Goal: Information Seeking & Learning: Obtain resource

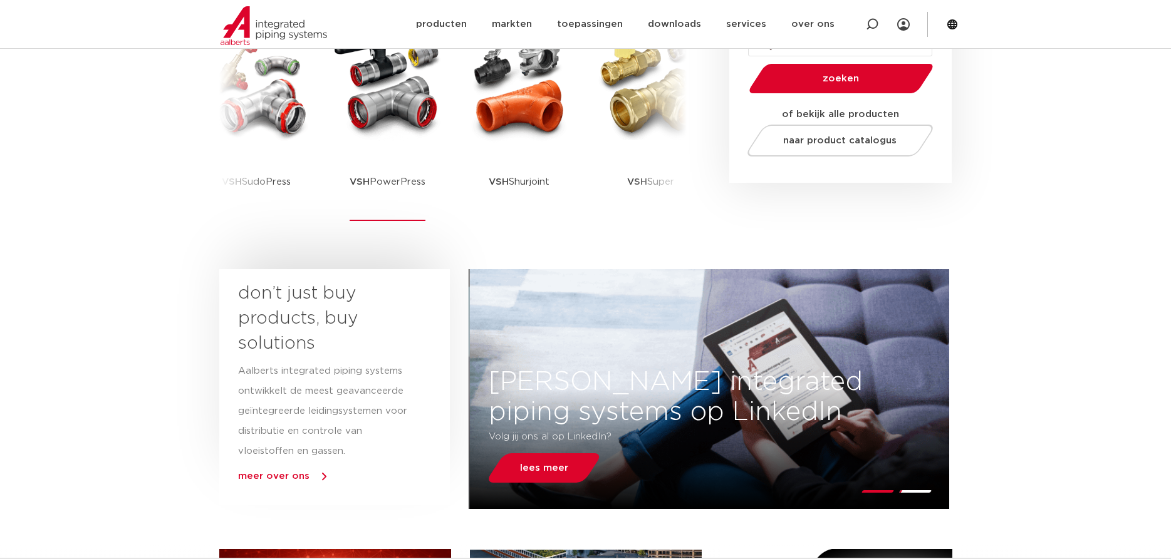
scroll to position [319, 0]
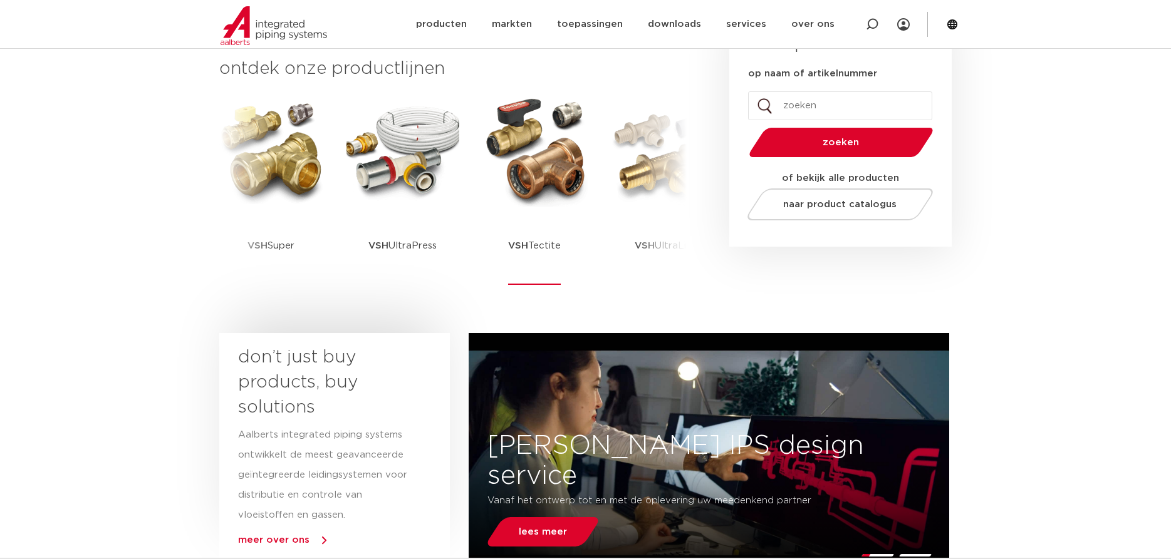
click at [577, 148] on img at bounding box center [534, 150] width 113 height 113
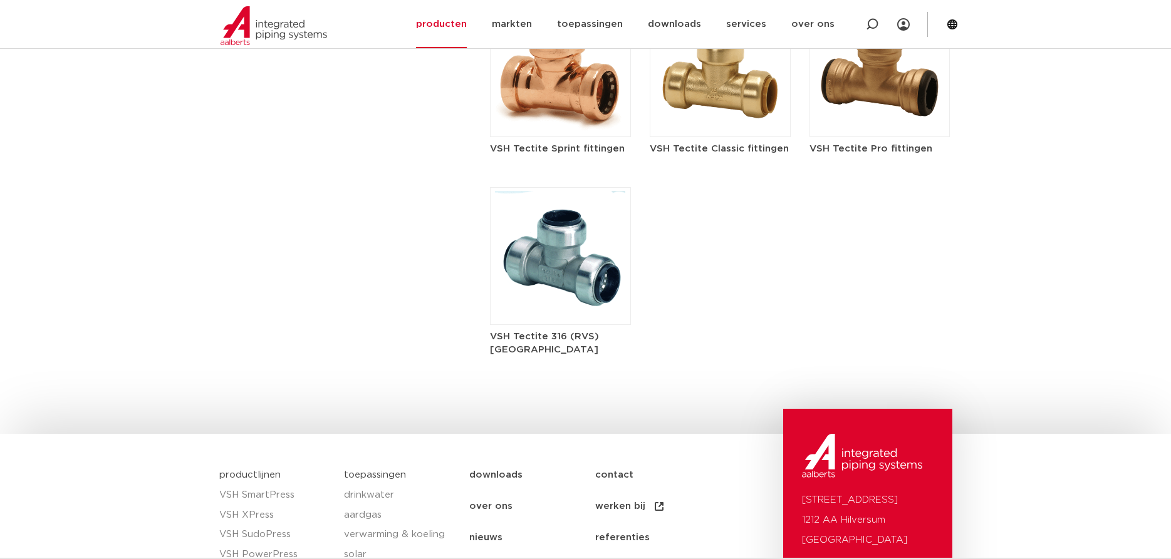
scroll to position [1533, 0]
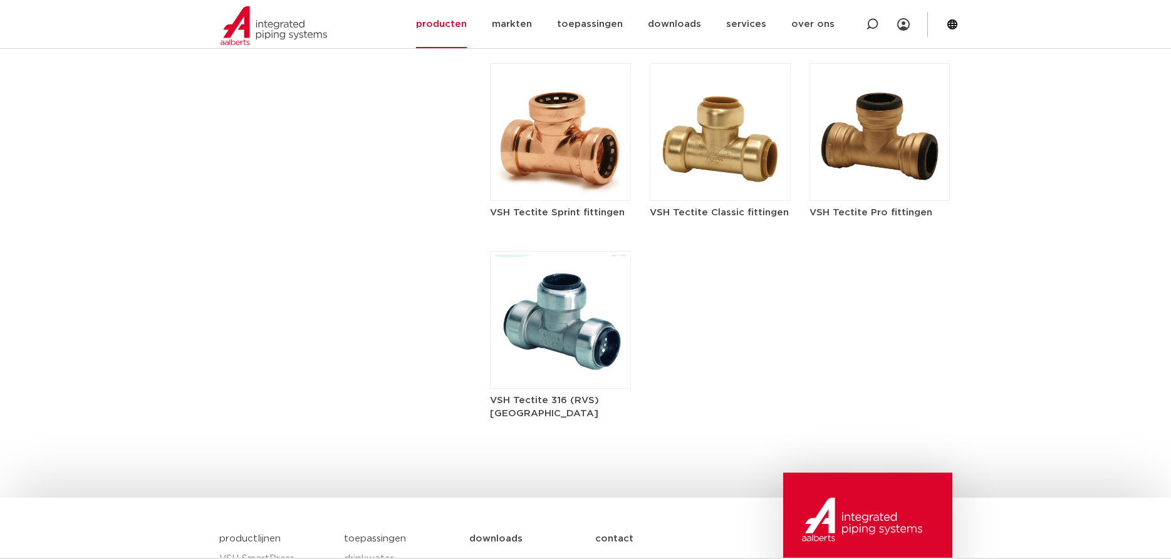
click at [580, 155] on img at bounding box center [560, 132] width 141 height 138
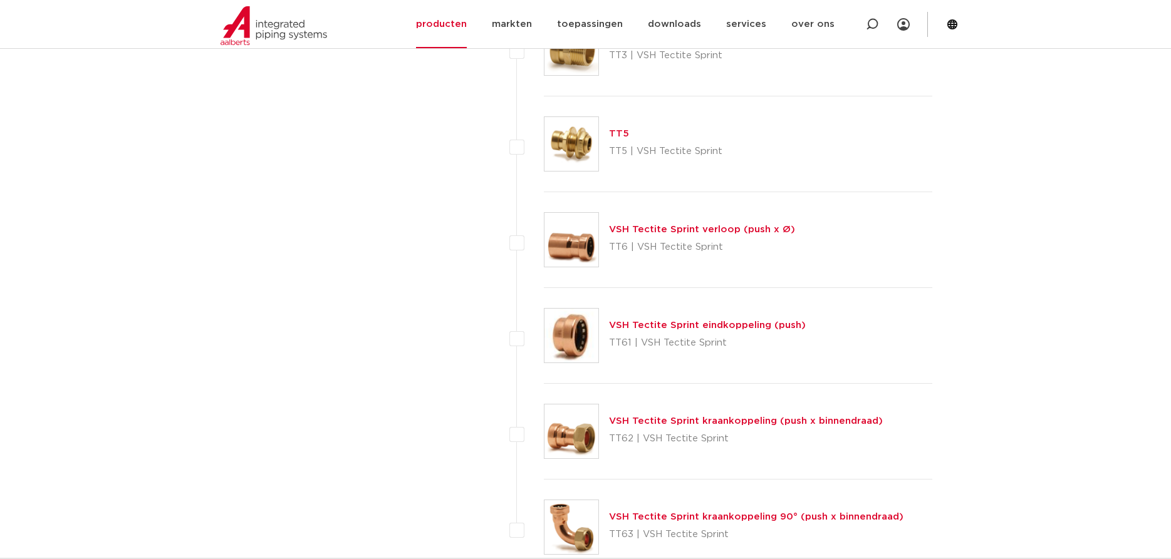
scroll to position [1676, 0]
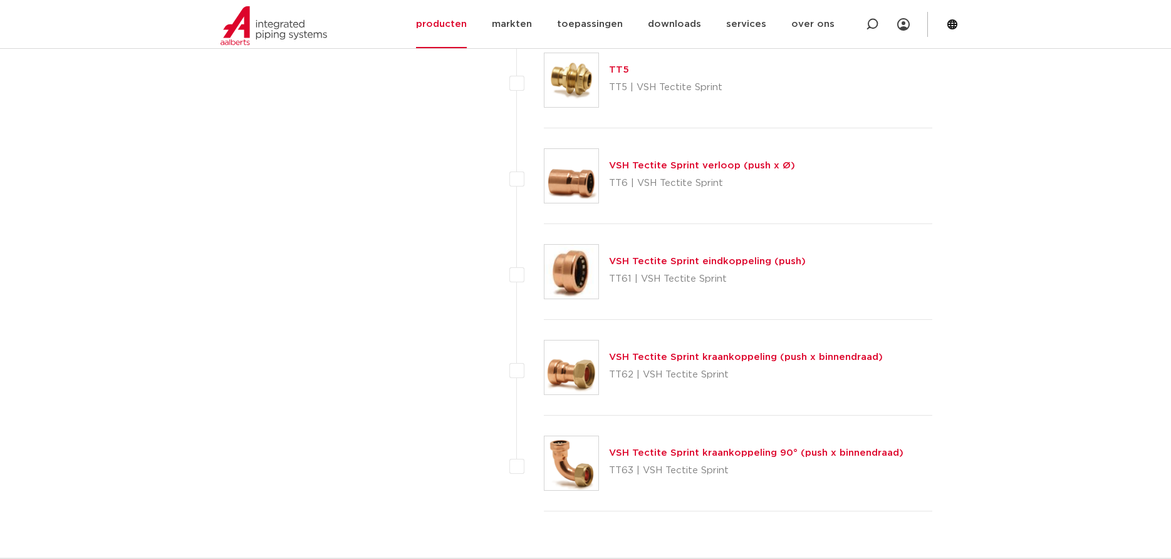
click at [576, 68] on img at bounding box center [571, 80] width 54 height 54
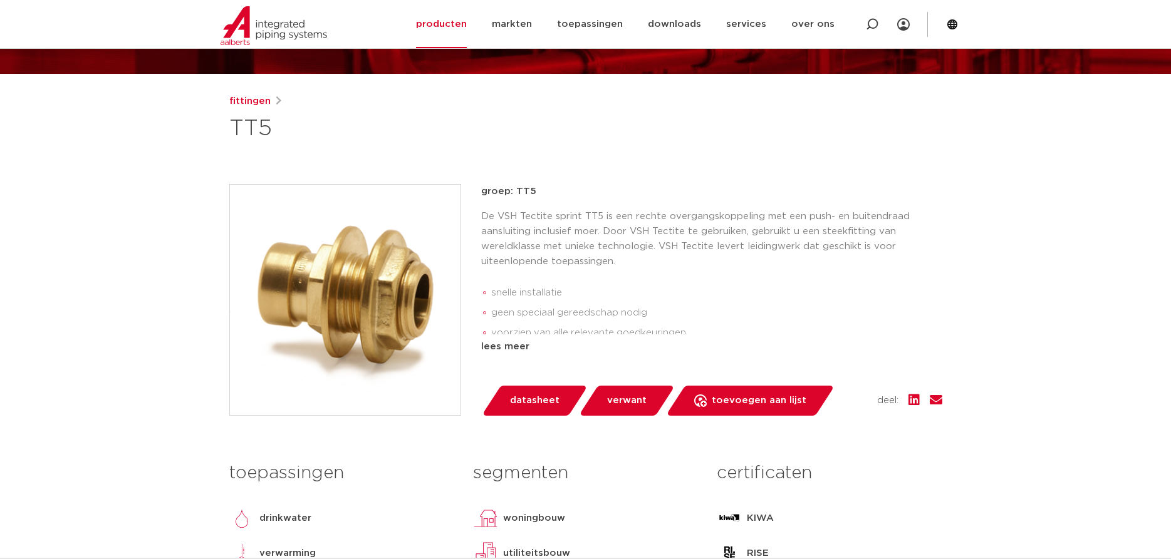
scroll to position [64, 0]
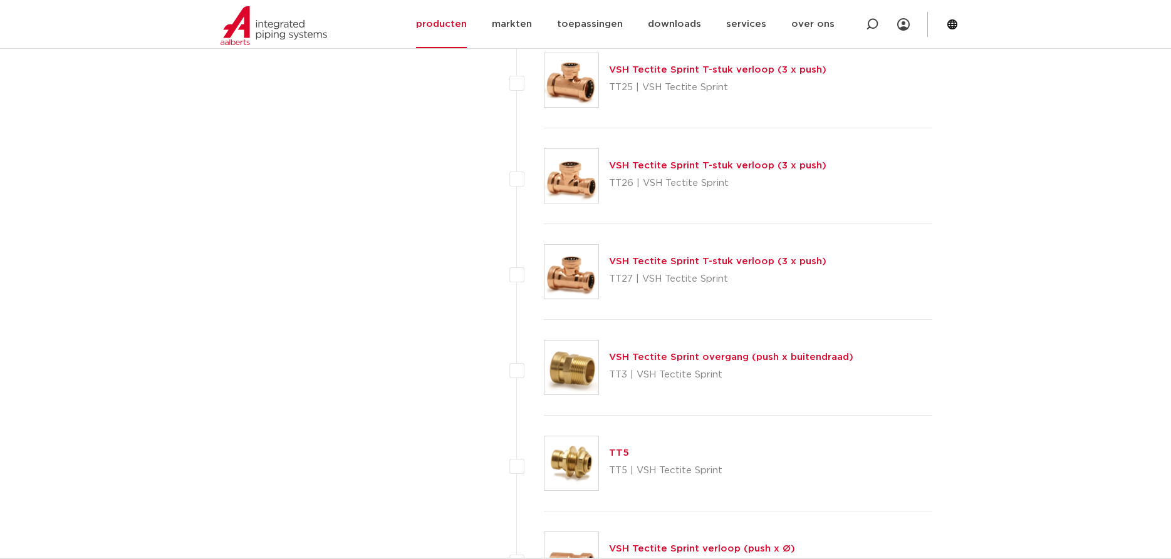
scroll to position [1357, 0]
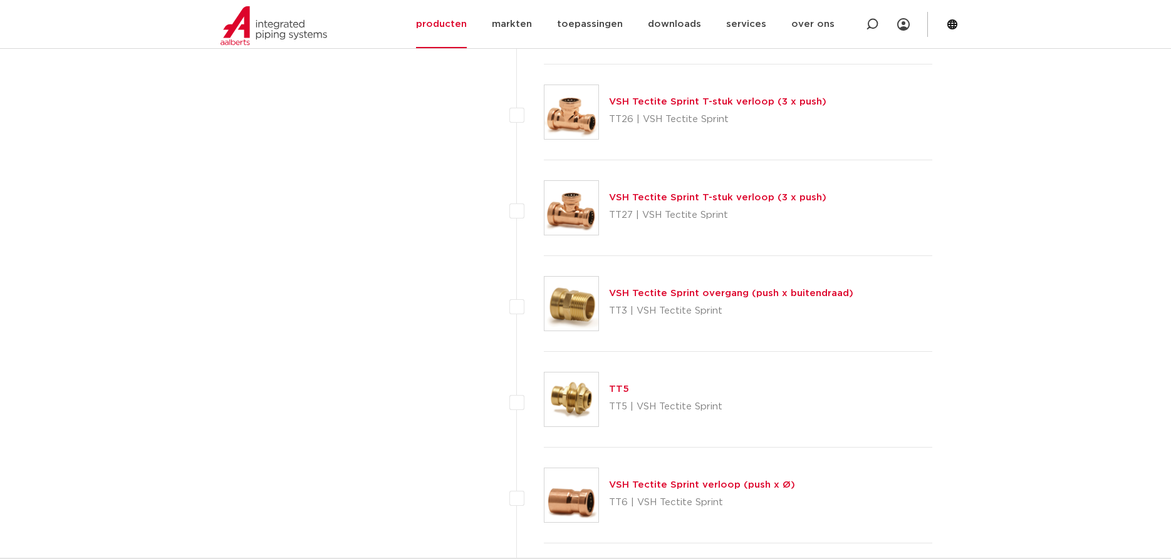
click at [655, 292] on link "VSH Tectite Sprint overgang (push x buitendraad)" at bounding box center [731, 293] width 244 height 9
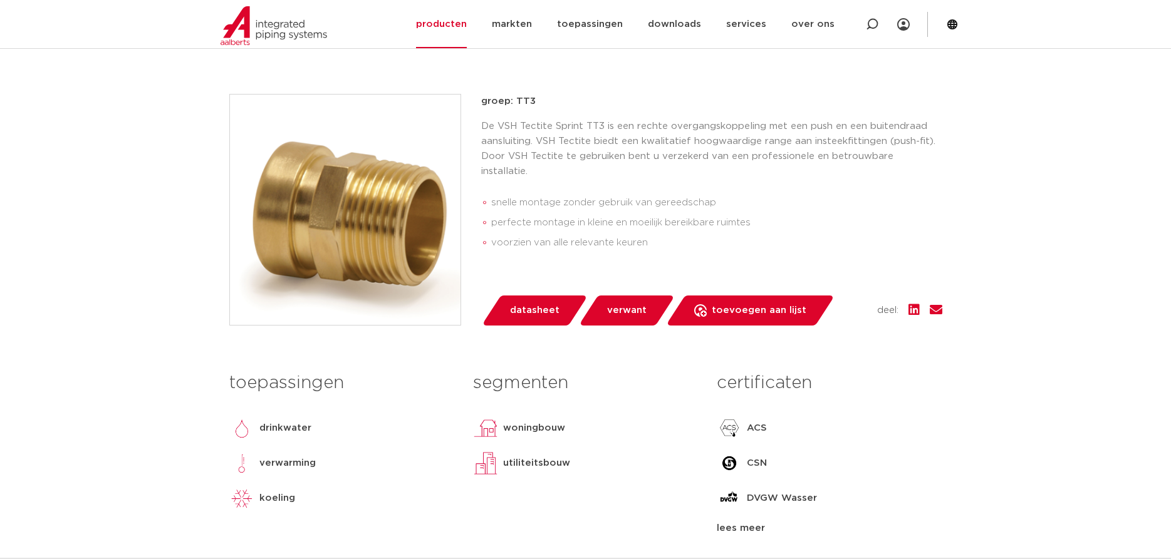
scroll to position [192, 0]
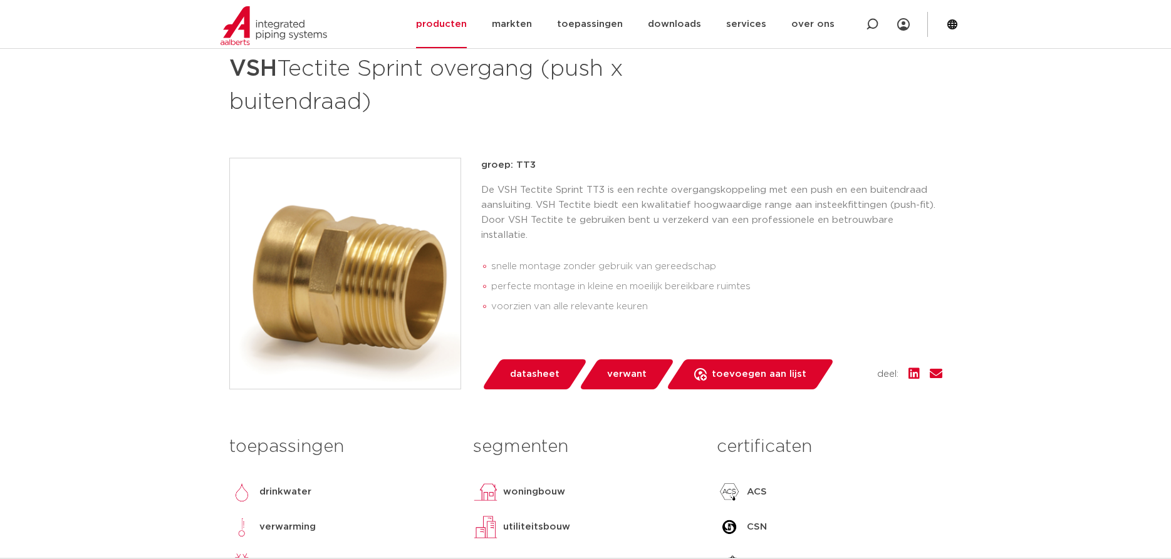
click at [747, 132] on div "fittingen VSH Tectite Sprint overgang (push x buitendraad) groep: TT3 snelle mo…" at bounding box center [585, 330] width 733 height 600
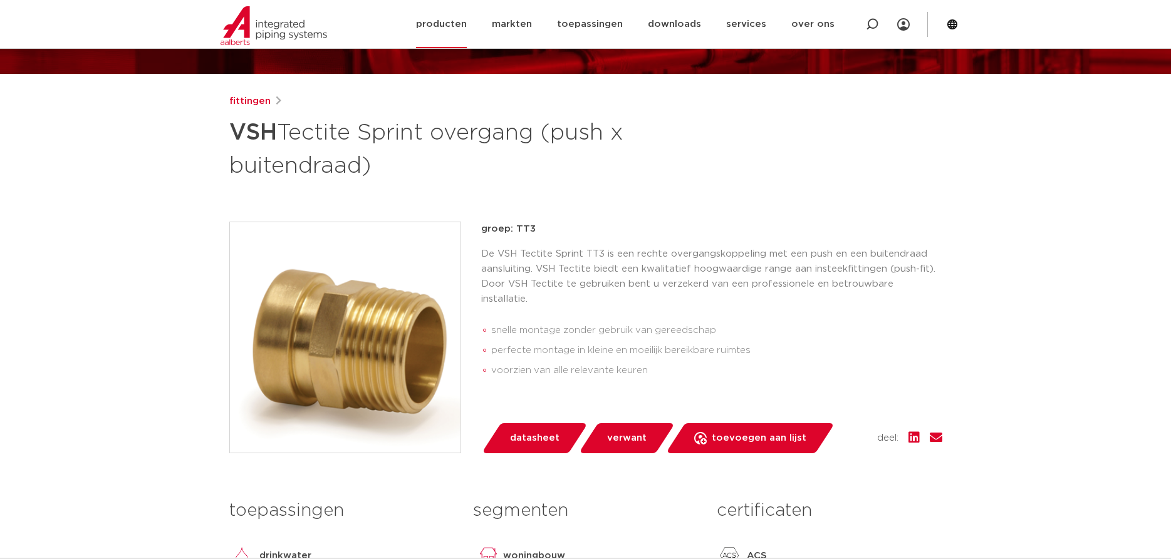
click at [447, 26] on link "producten" at bounding box center [441, 24] width 51 height 48
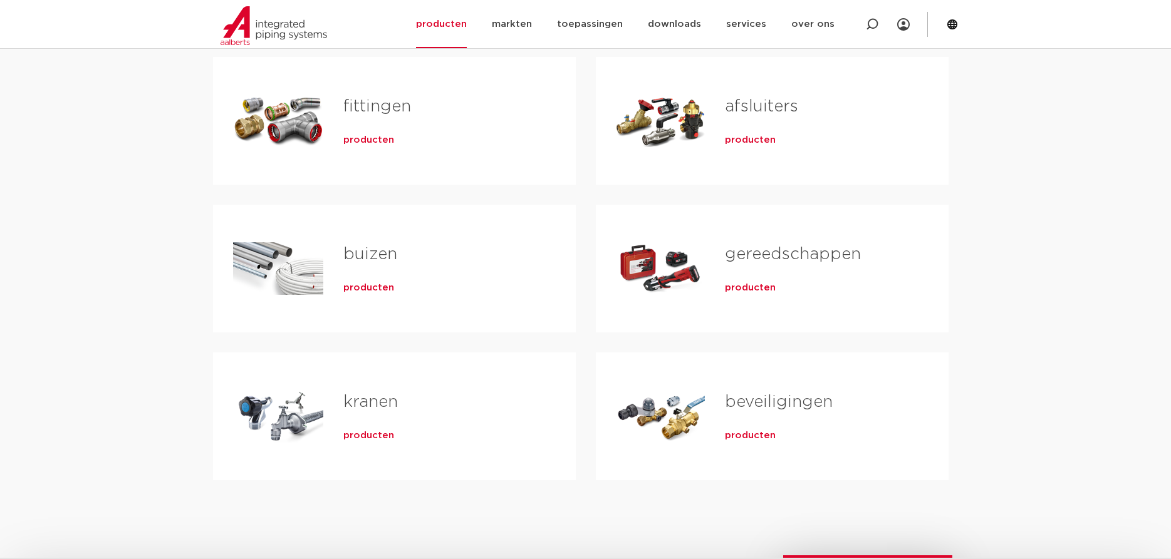
scroll to position [319, 0]
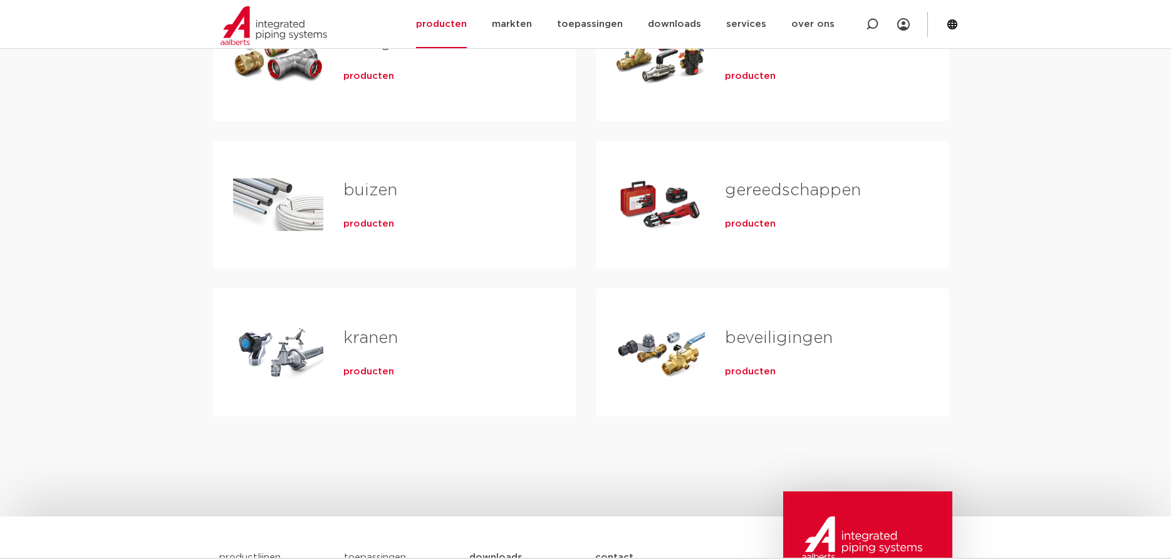
click at [359, 339] on link "kranen" at bounding box center [370, 338] width 54 height 16
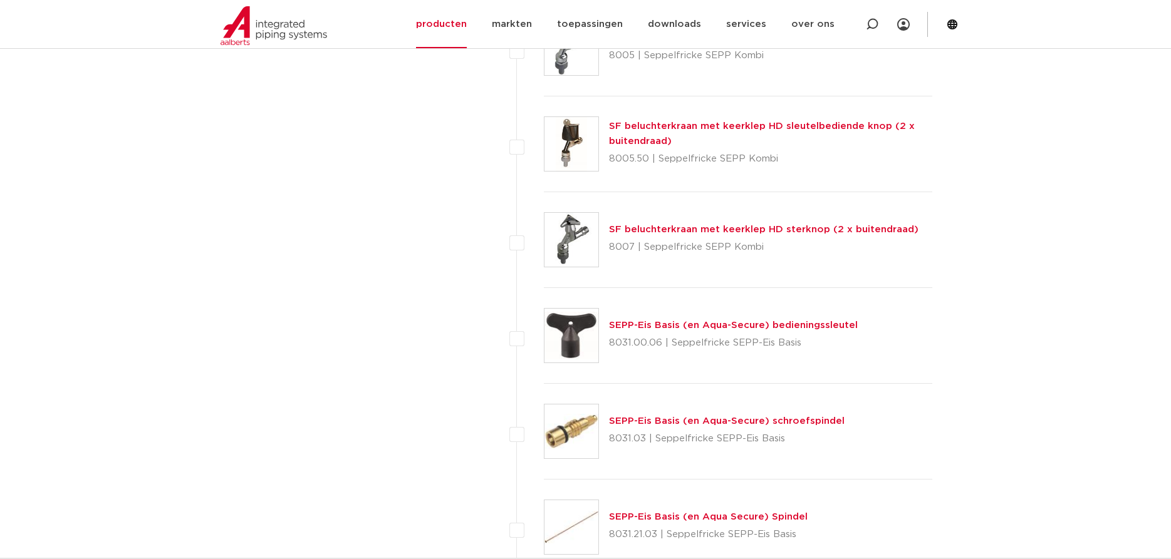
scroll to position [2315, 0]
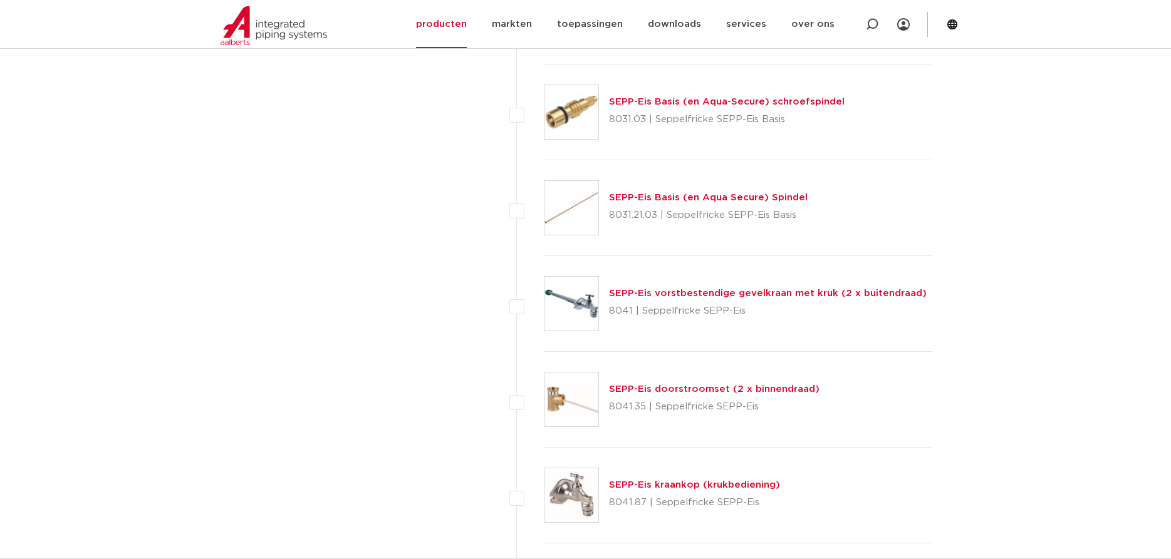
click at [657, 294] on link "SEPP-Eis vorstbestendige gevelkraan met kruk (2 x buitendraad)" at bounding box center [768, 293] width 318 height 9
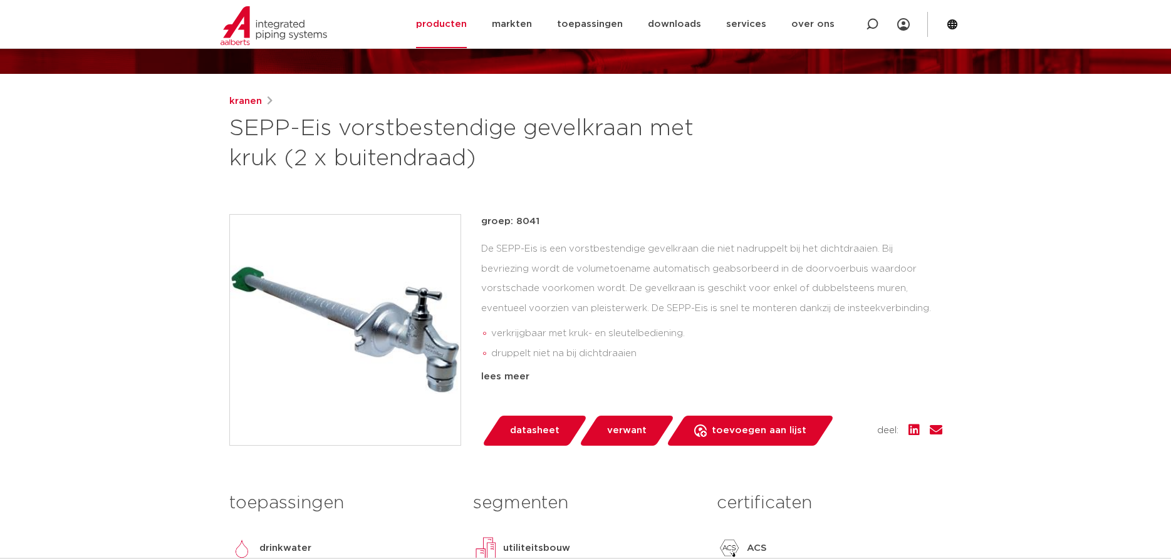
scroll to position [192, 0]
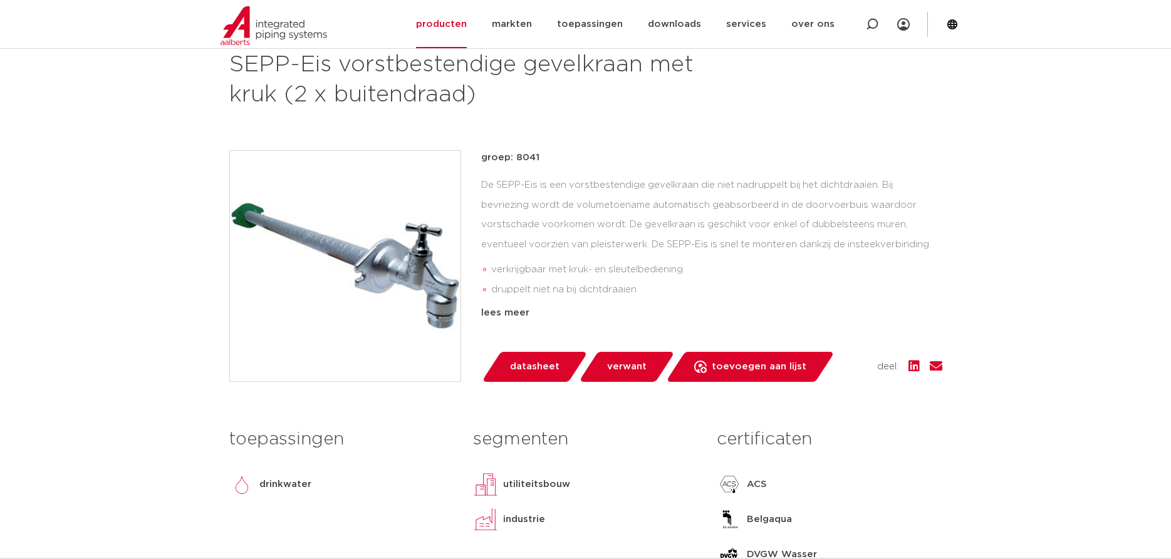
click at [410, 276] on img at bounding box center [345, 266] width 230 height 230
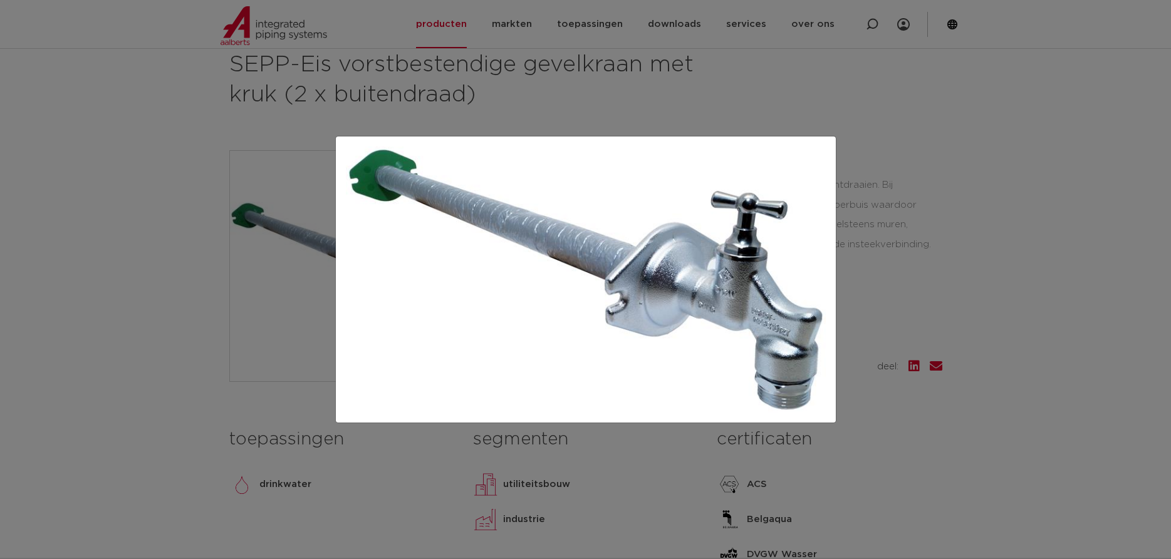
click at [667, 262] on img at bounding box center [586, 280] width 480 height 266
click at [968, 248] on div at bounding box center [585, 279] width 1171 height 559
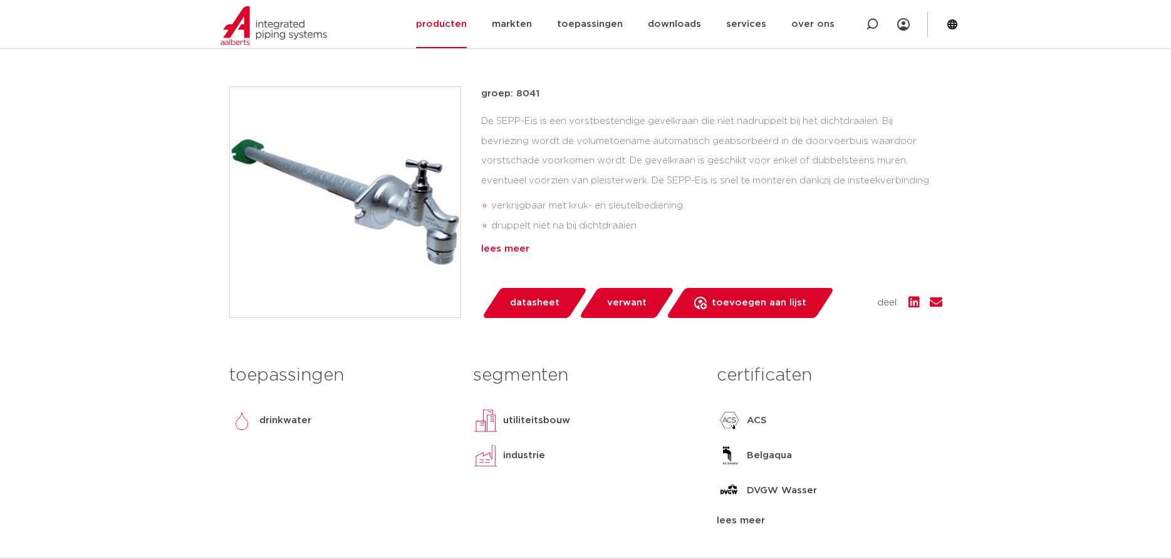
scroll to position [319, 0]
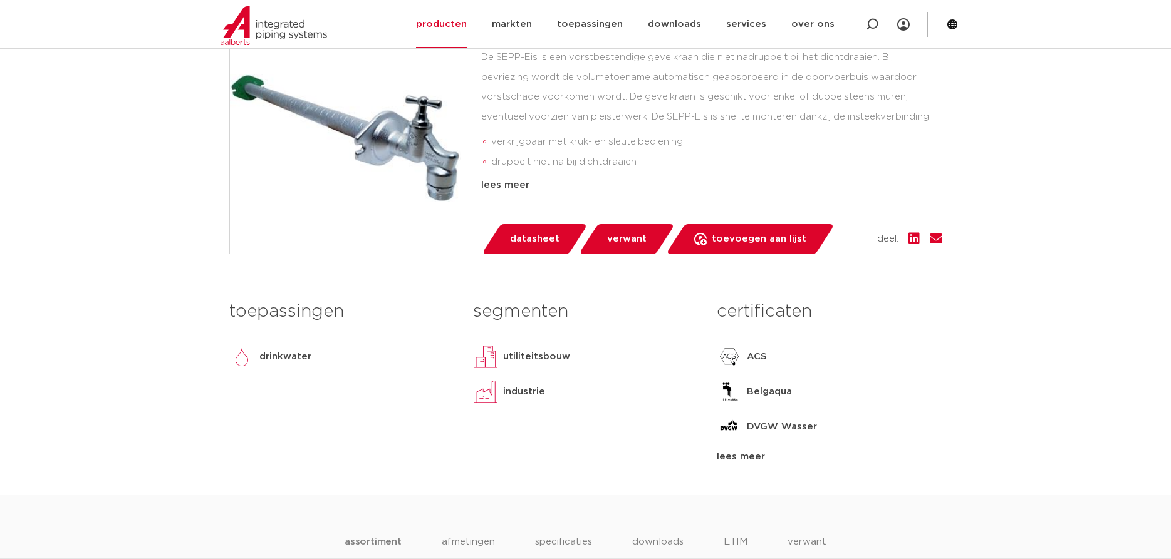
click at [544, 238] on span "datasheet" at bounding box center [534, 239] width 49 height 20
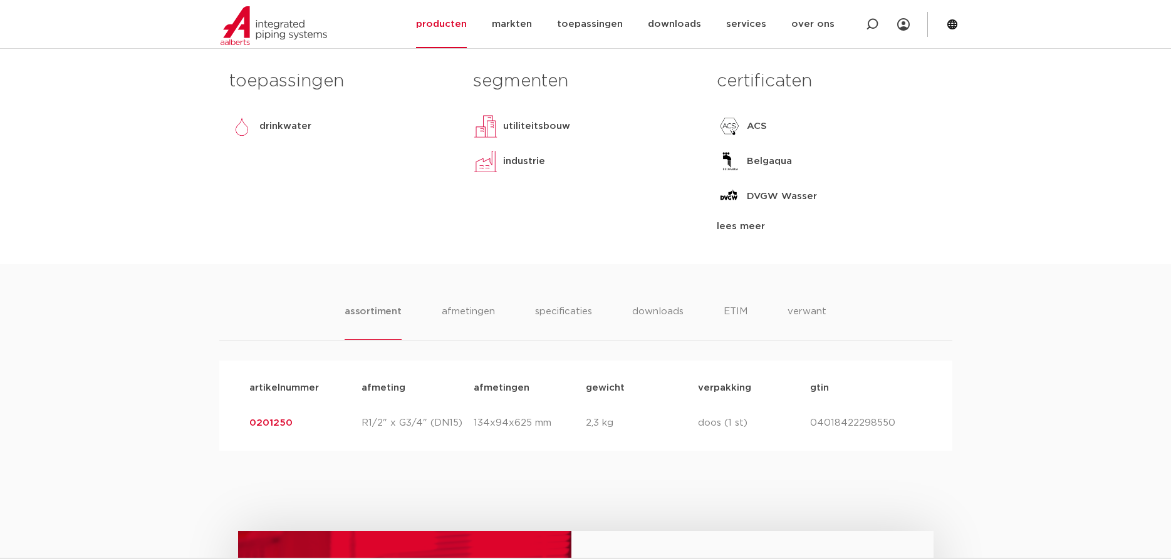
scroll to position [703, 0]
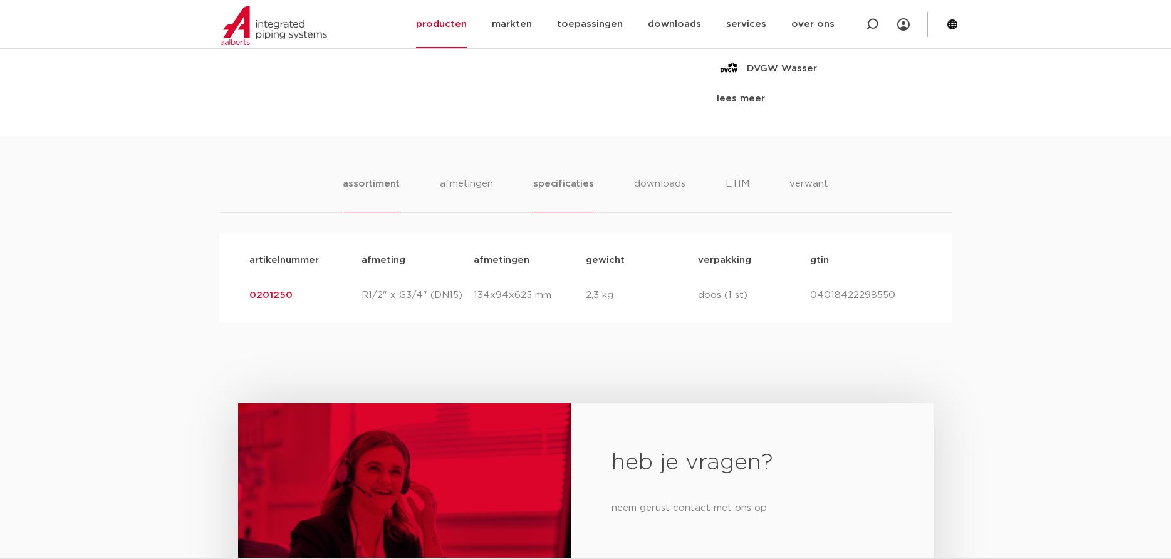
click at [554, 186] on li "specificaties" at bounding box center [563, 195] width 60 height 36
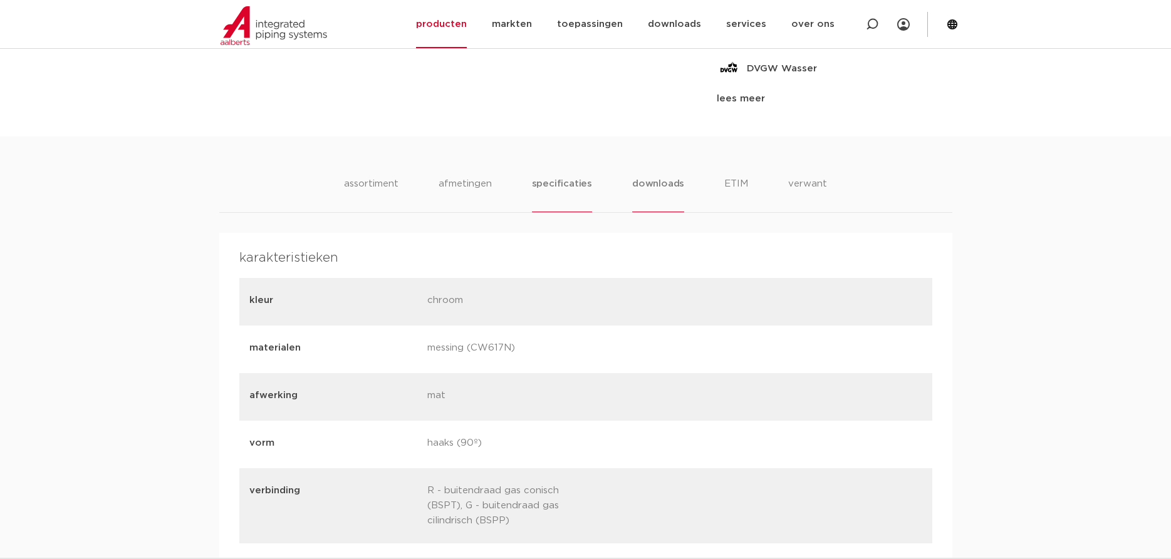
click at [659, 185] on li "downloads" at bounding box center [658, 195] width 52 height 36
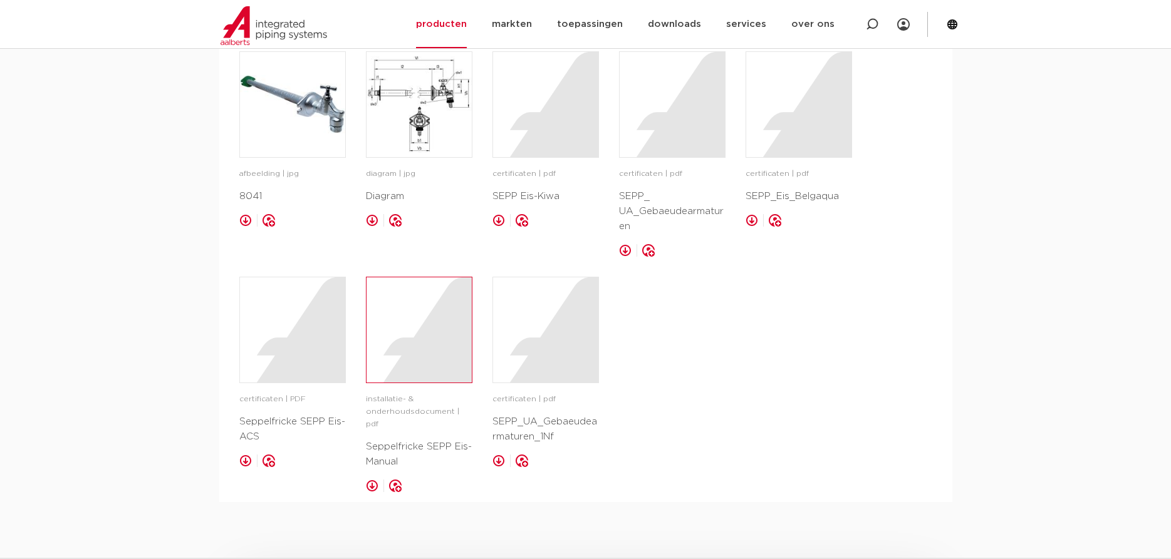
scroll to position [830, 0]
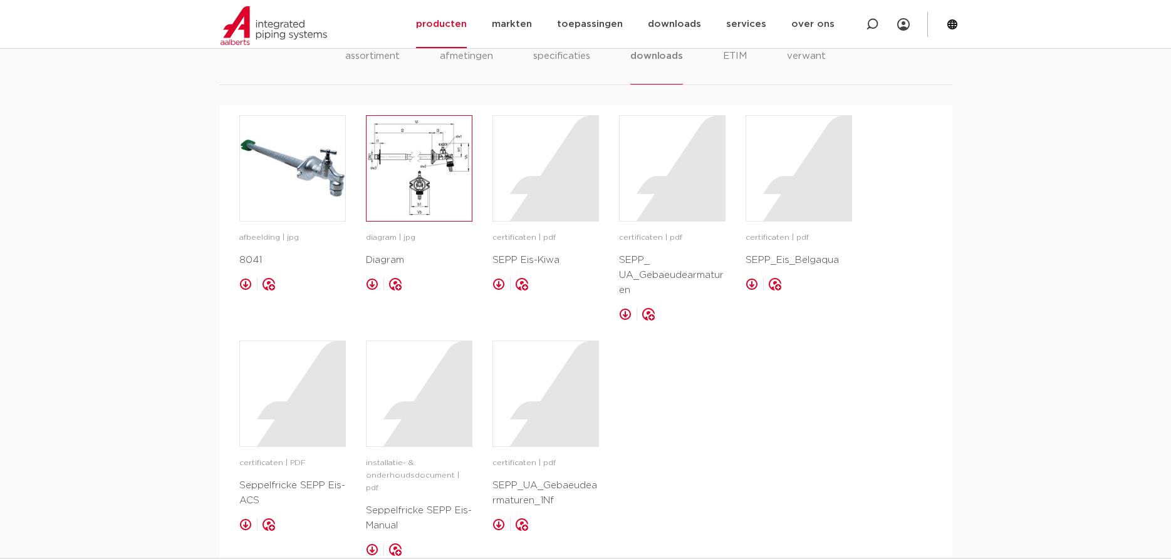
click at [402, 173] on img at bounding box center [418, 168] width 105 height 105
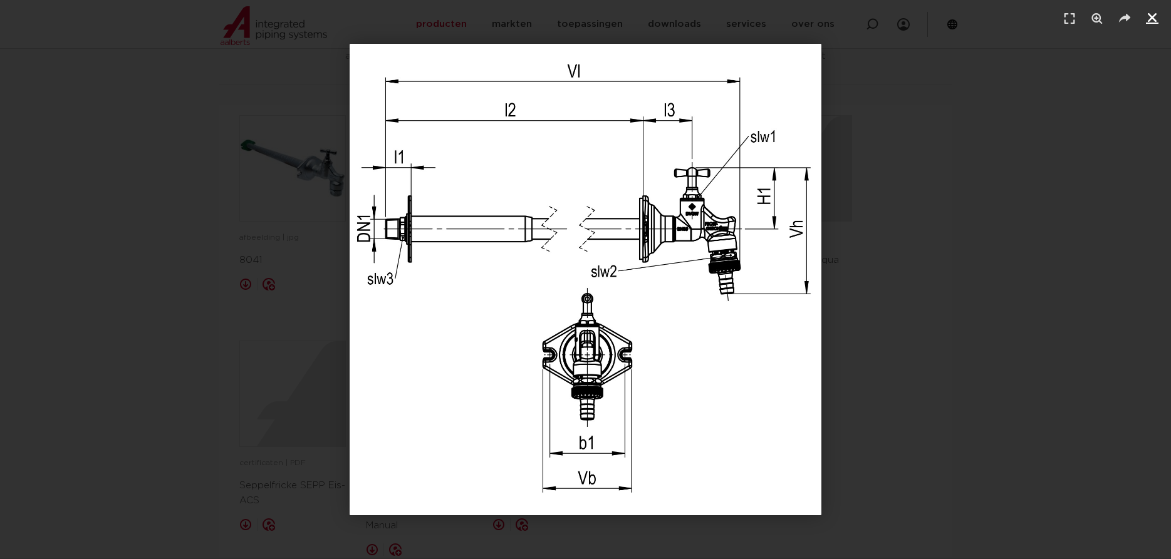
click at [1154, 16] on icon "Sluiten (Esc)" at bounding box center [1151, 17] width 13 height 13
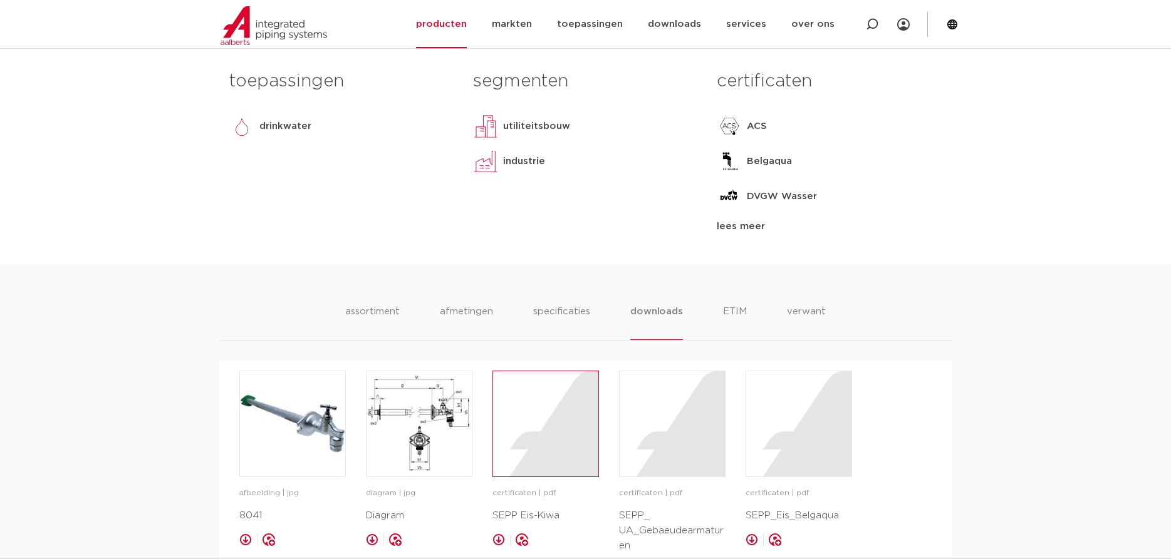
scroll to position [256, 0]
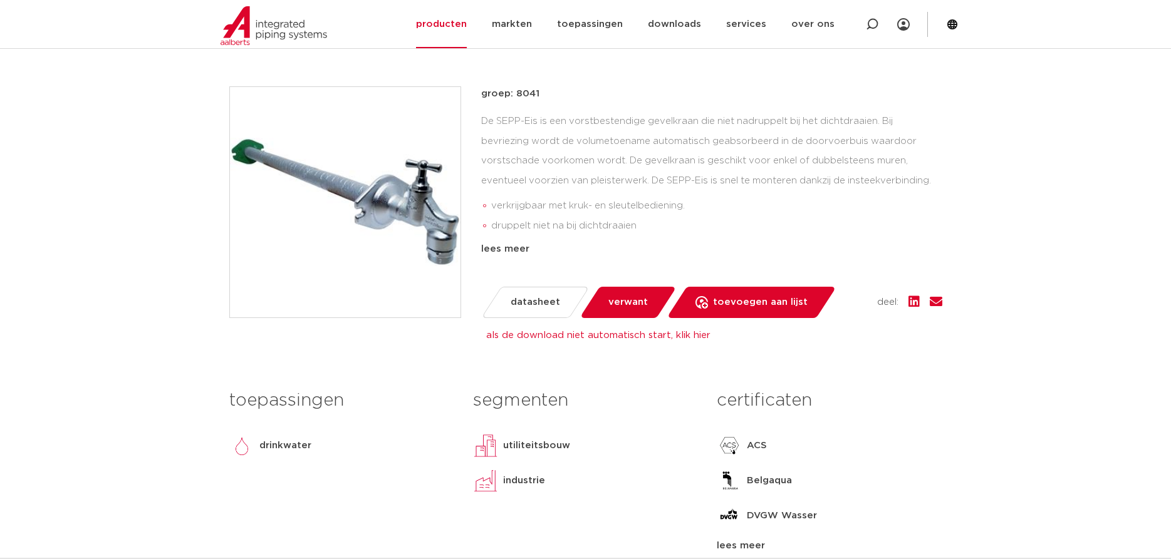
click at [623, 301] on span "verwant" at bounding box center [627, 302] width 39 height 20
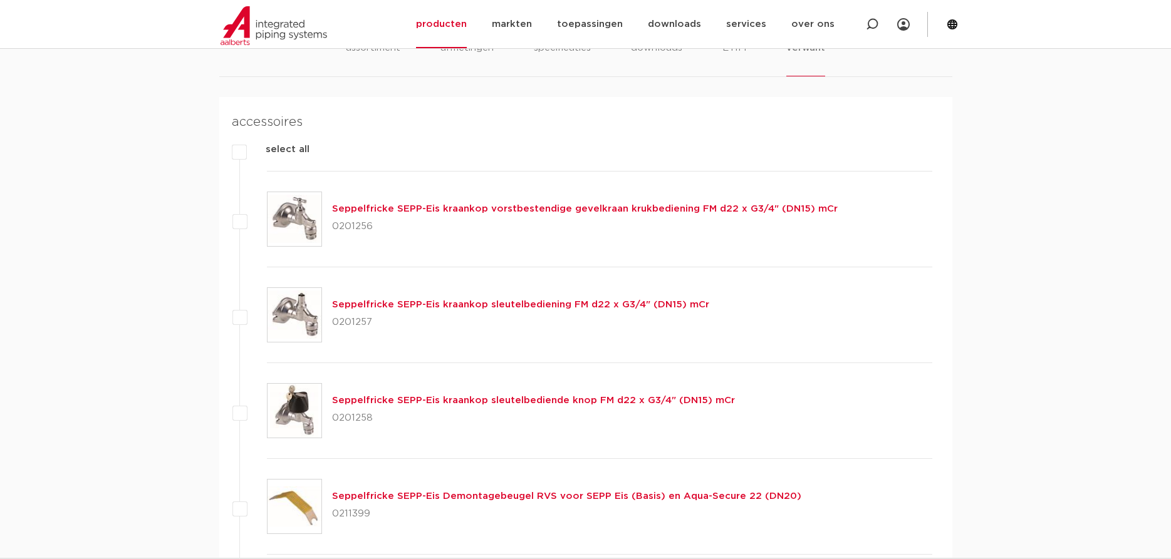
click at [486, 209] on link "Seppelfricke SEPP-Eis kraankop vorstbestendige gevelkraan krukbediening FM d22 …" at bounding box center [584, 208] width 505 height 9
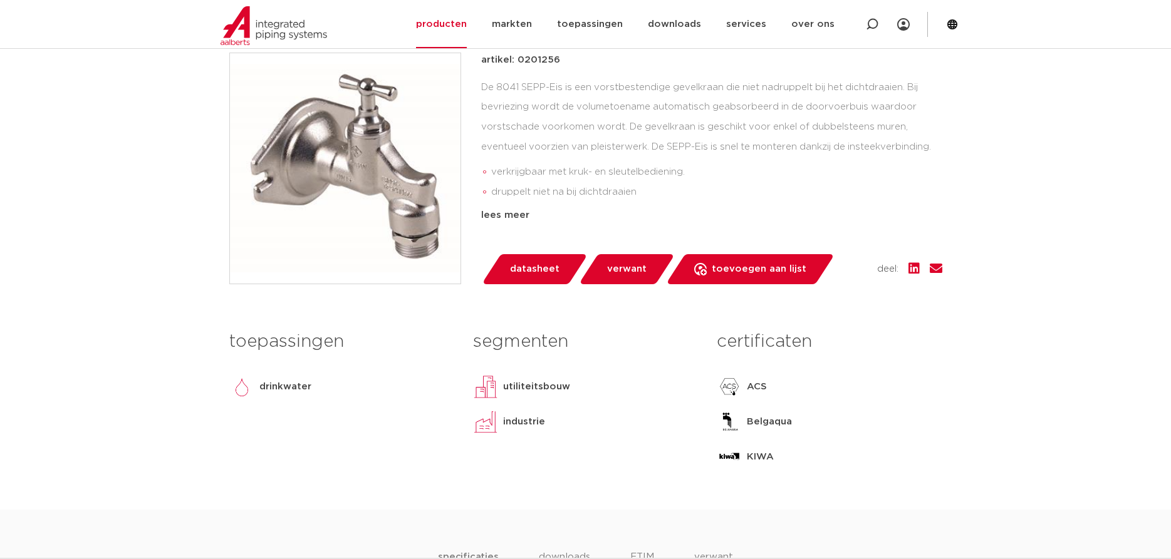
scroll to position [256, 0]
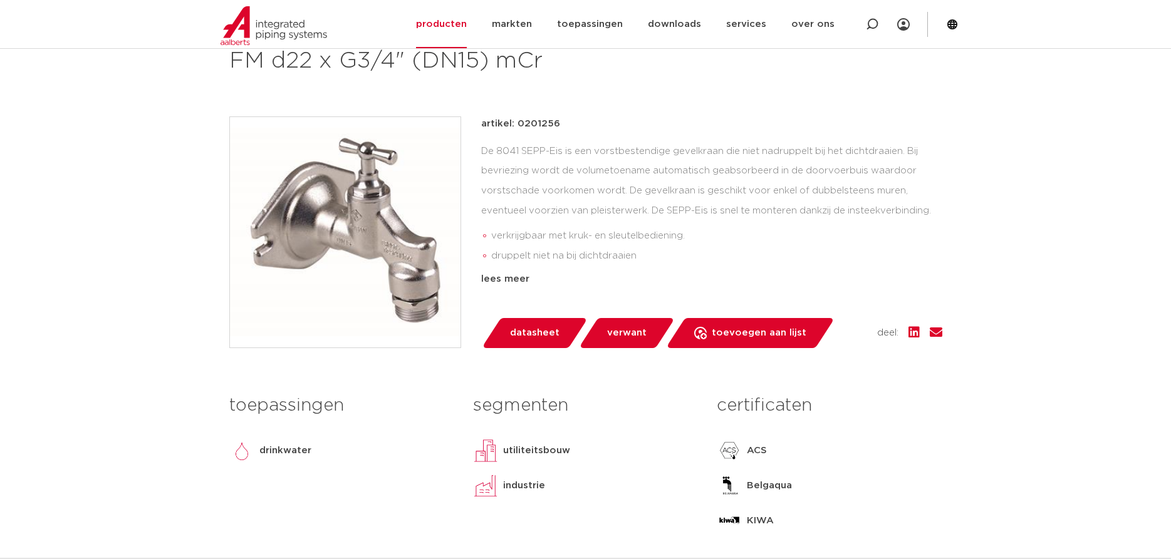
drag, startPoint x: 562, startPoint y: 125, endPoint x: 517, endPoint y: 130, distance: 45.4
click at [517, 130] on div "artikel: 0201256" at bounding box center [711, 123] width 461 height 15
copy p "0201256"
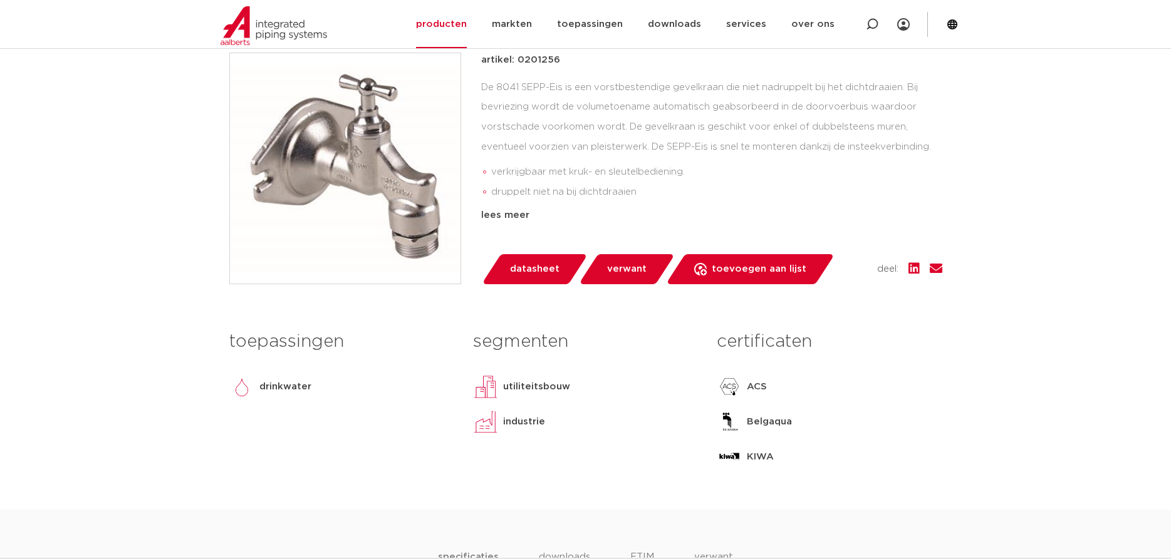
scroll to position [383, 0]
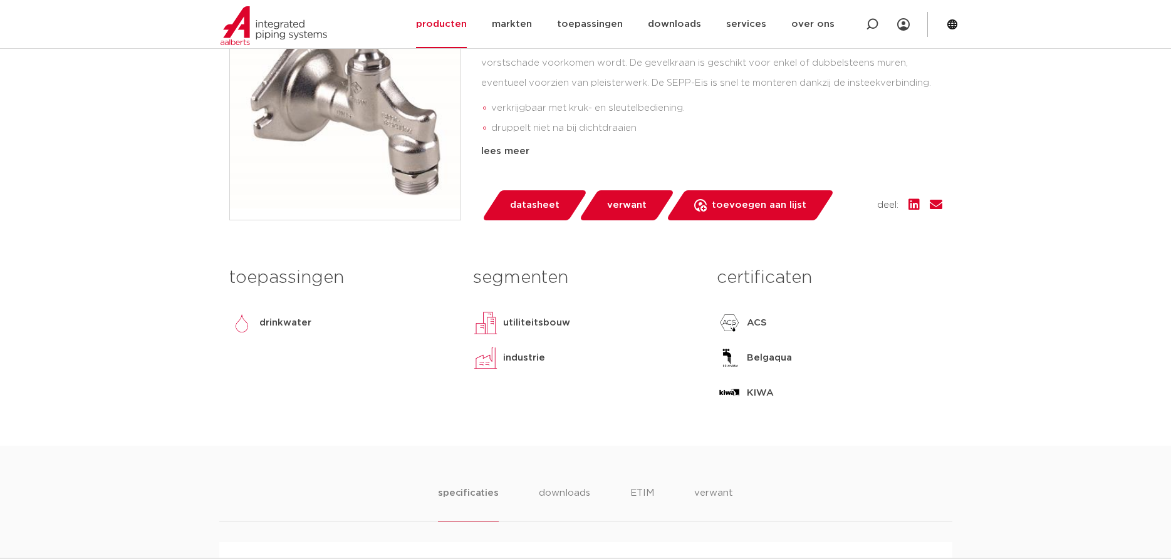
click at [514, 202] on span "datasheet" at bounding box center [534, 205] width 49 height 20
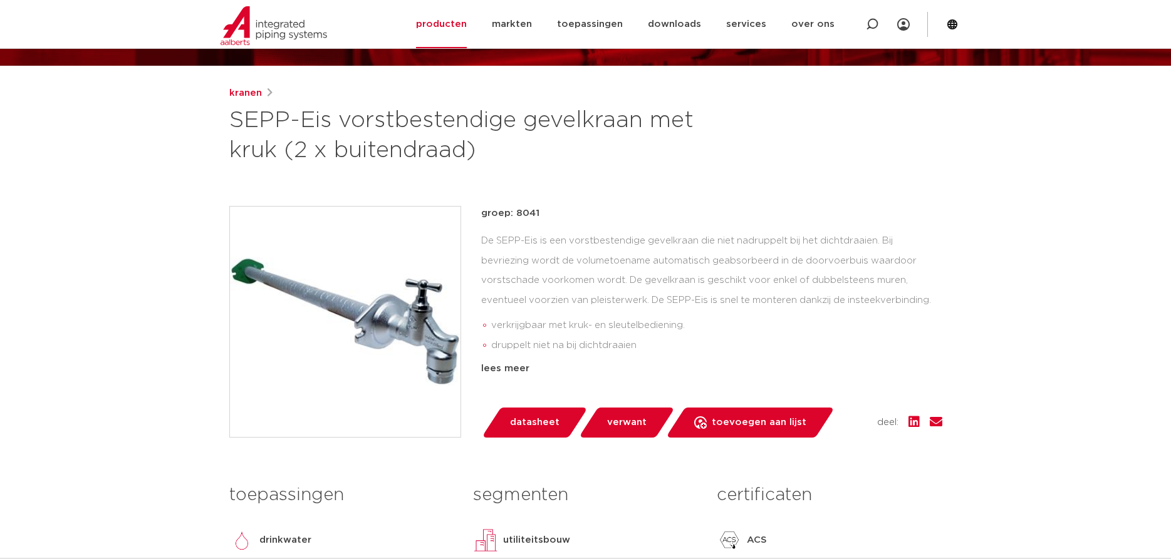
scroll to position [72, 0]
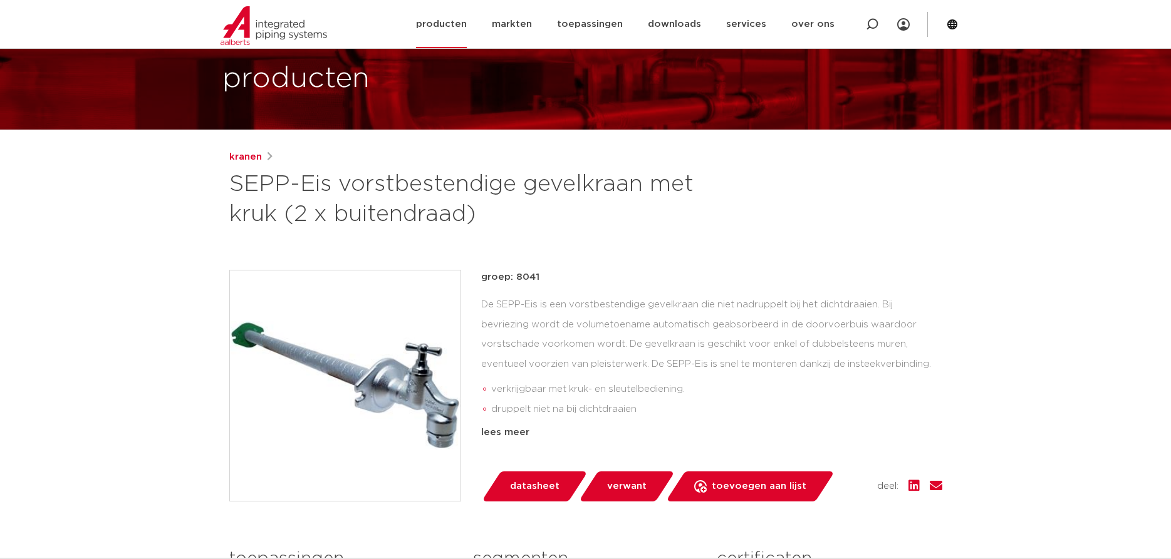
scroll to position [256, 0]
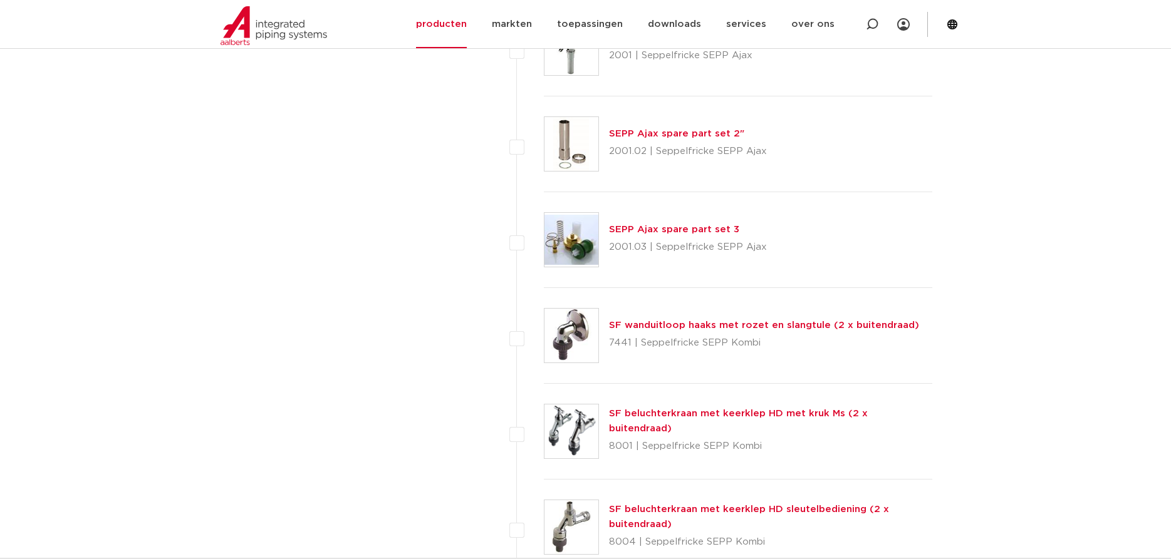
scroll to position [1484, 0]
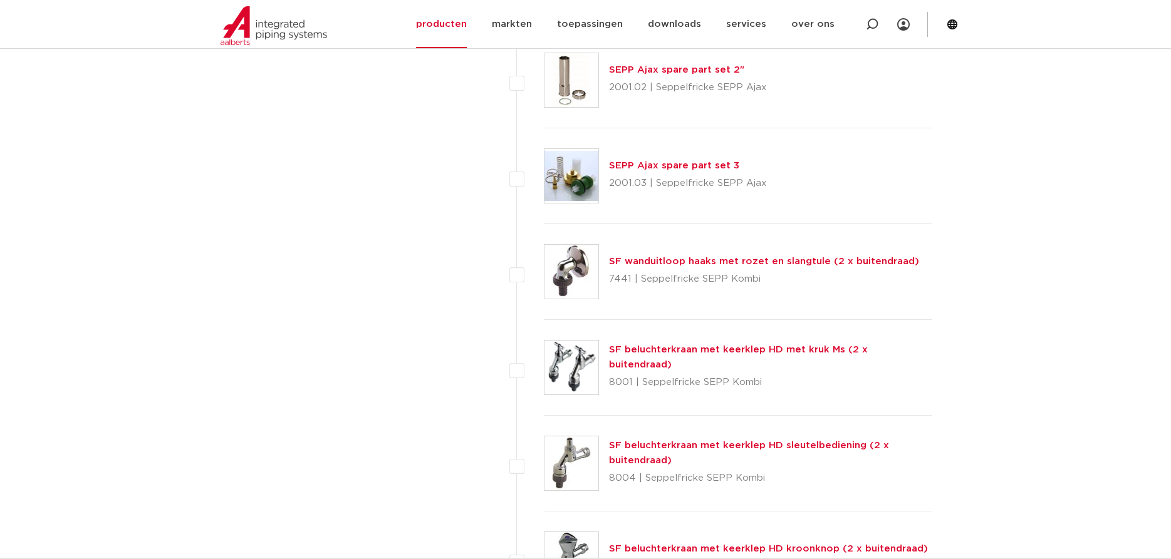
click at [709, 263] on link "SF wanduitloop haaks met rozet en slangtule (2 x buitendraad)" at bounding box center [764, 261] width 310 height 9
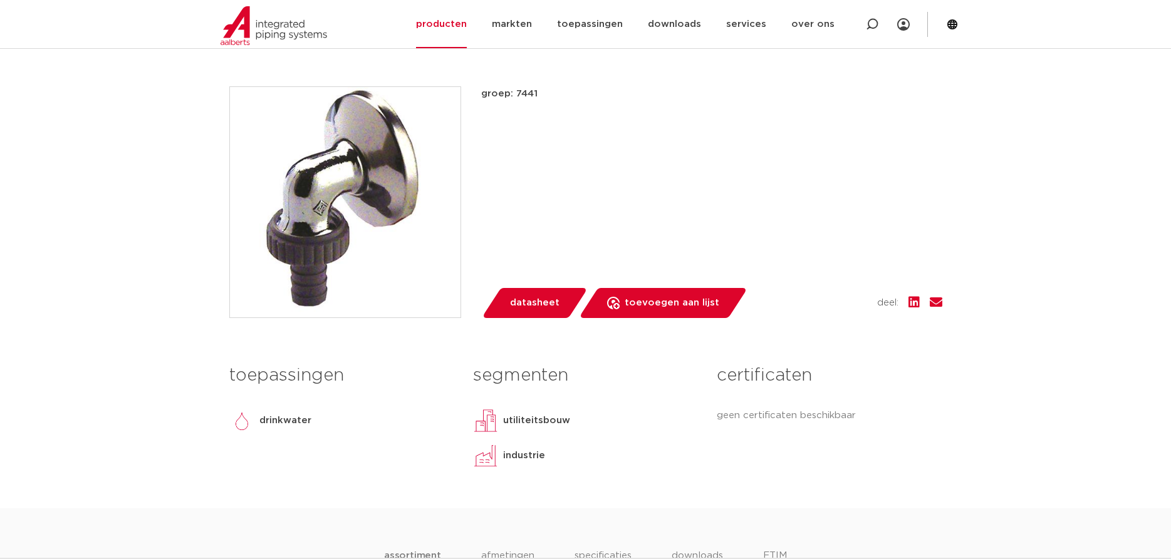
scroll to position [319, 0]
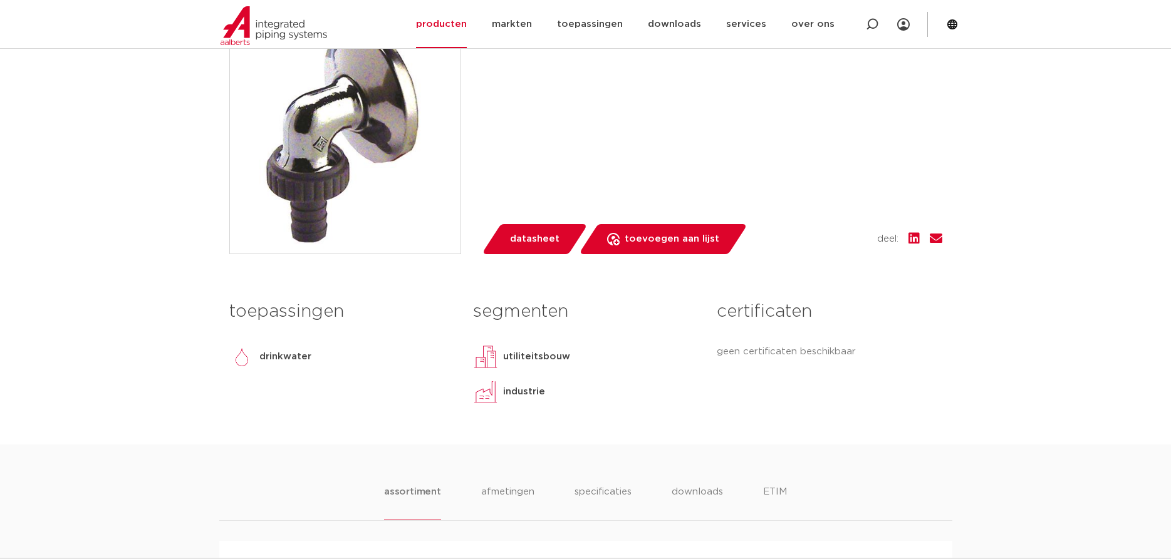
click at [533, 242] on span "datasheet" at bounding box center [534, 239] width 49 height 20
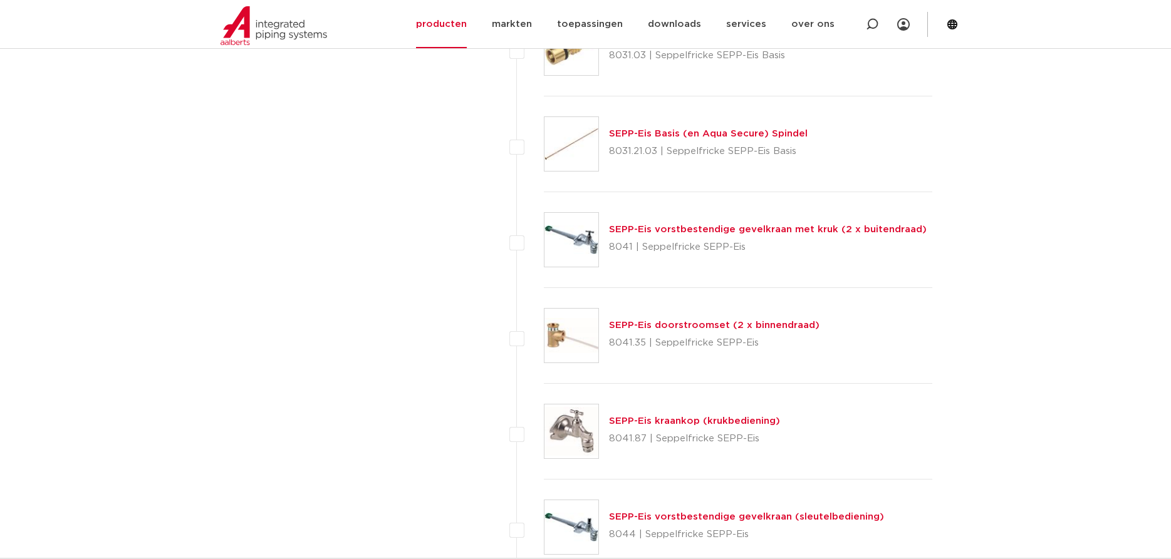
scroll to position [2442, 0]
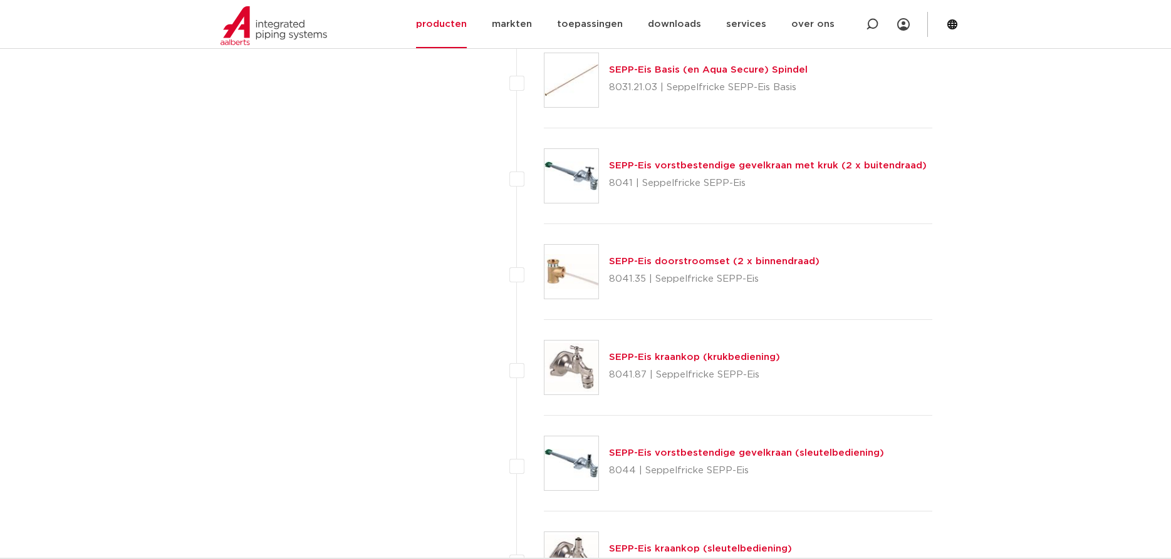
click at [656, 267] on div "SEPP-Eis doorstroomset (2 x binnendraad) 8041.35 | Seppelfricke SEPP-Eis" at bounding box center [714, 271] width 210 height 35
click at [658, 261] on link "SEPP-Eis doorstroomset (2 x binnendraad)" at bounding box center [714, 261] width 210 height 9
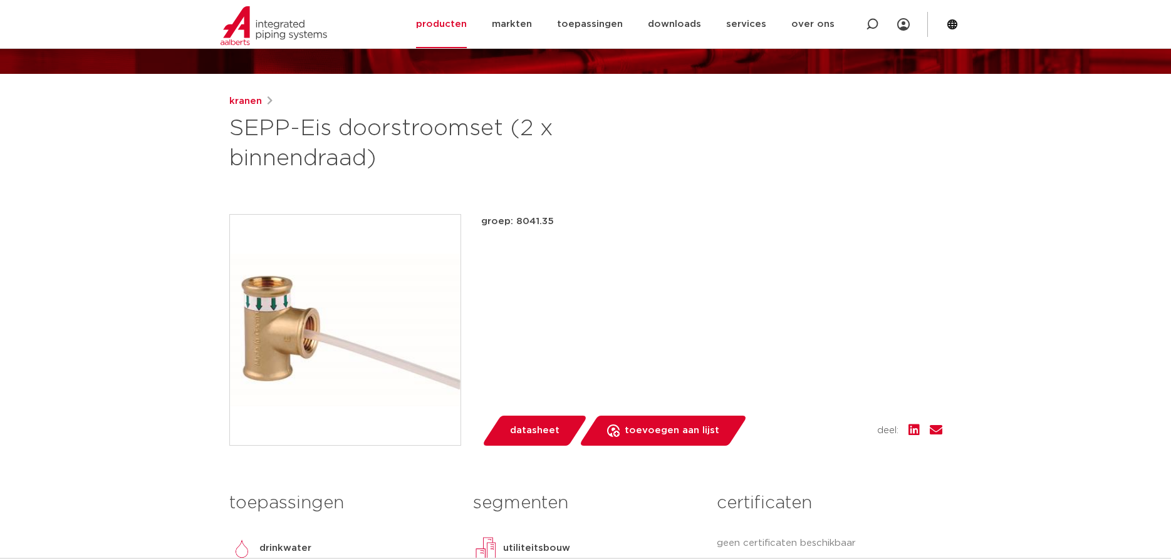
scroll to position [319, 0]
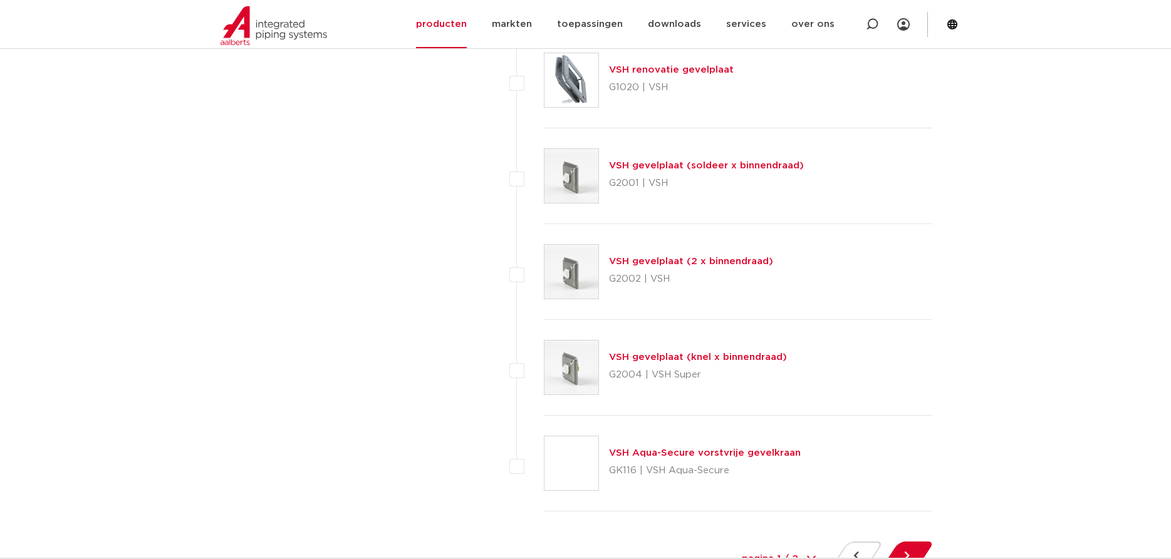
scroll to position [5700, 0]
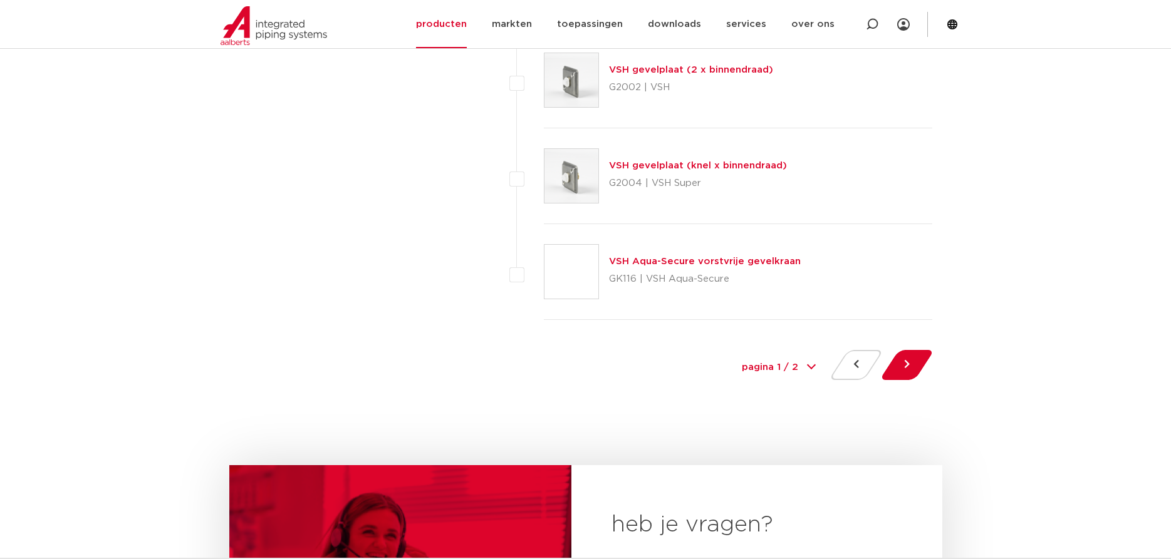
click at [701, 263] on link "VSH Aqua-Secure vorstvrije gevelkraan" at bounding box center [705, 261] width 192 height 9
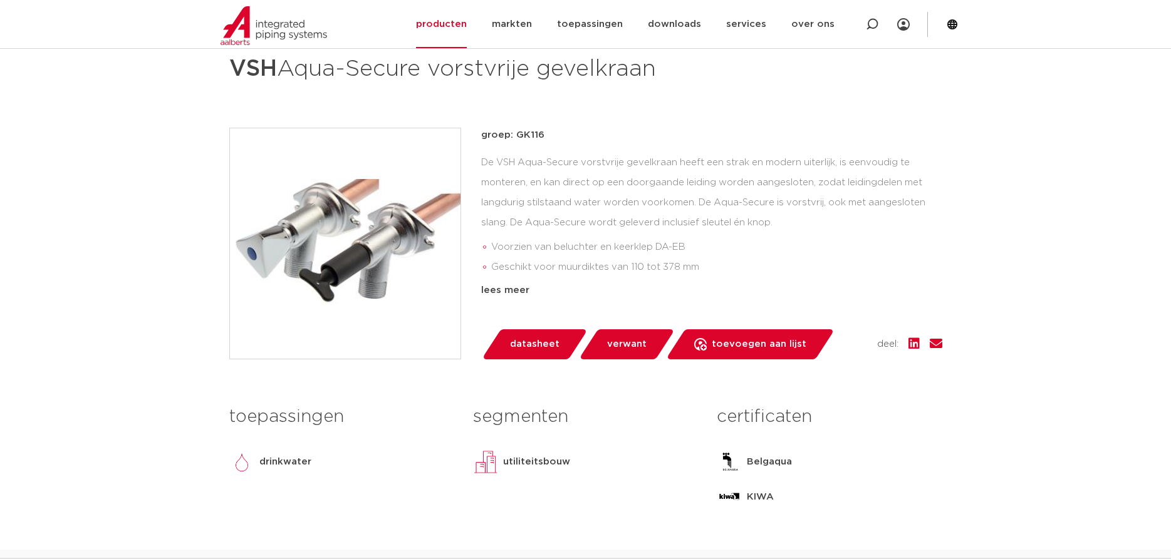
scroll to position [256, 0]
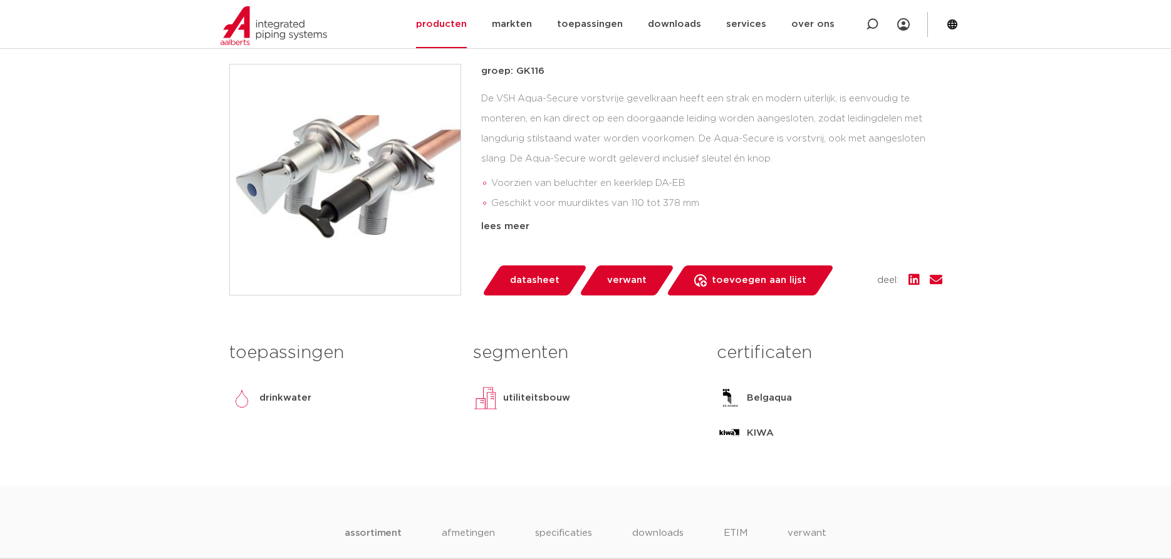
click at [535, 282] on span "datasheet" at bounding box center [534, 281] width 49 height 20
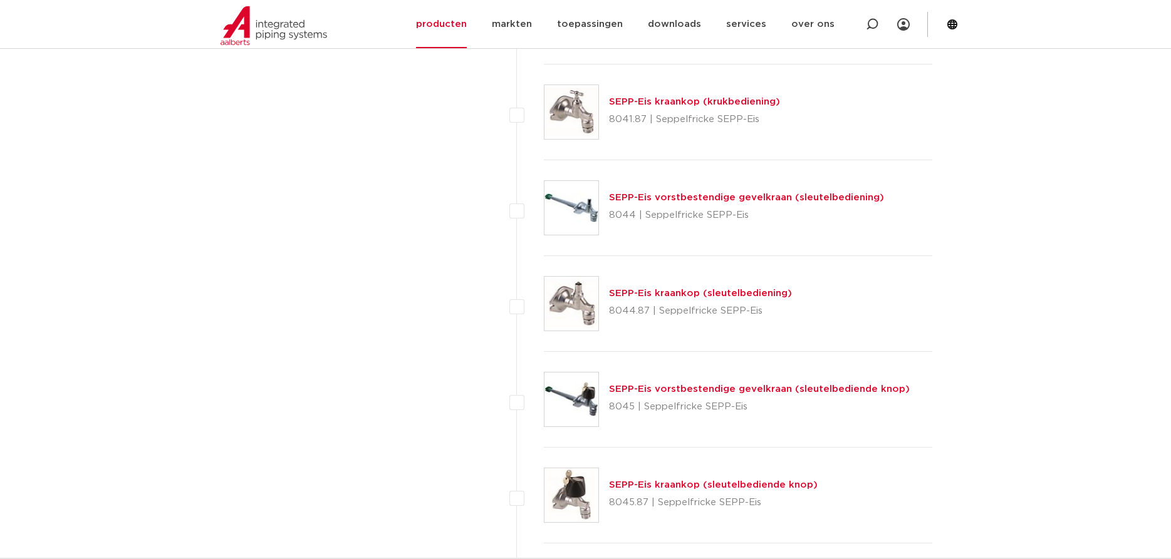
scroll to position [2634, 0]
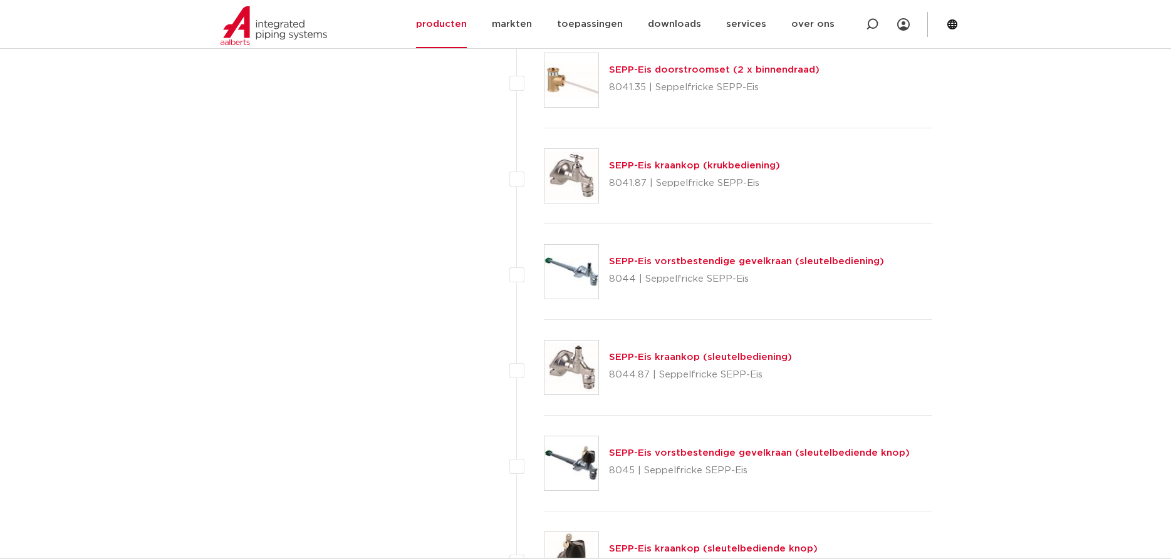
click at [681, 167] on link "SEPP-Eis kraankop (krukbediening)" at bounding box center [694, 165] width 171 height 9
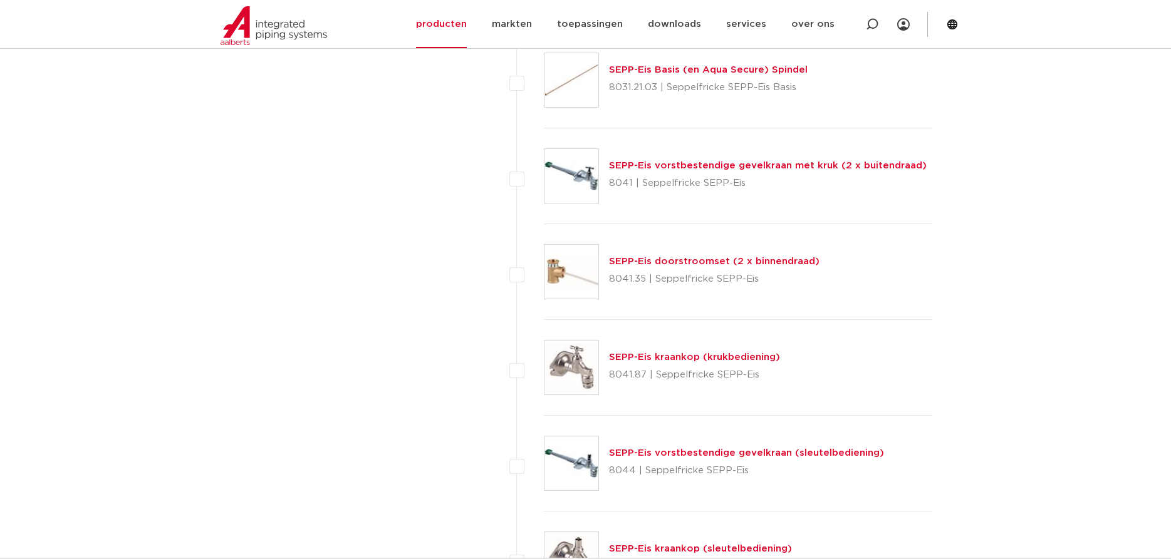
scroll to position [2379, 0]
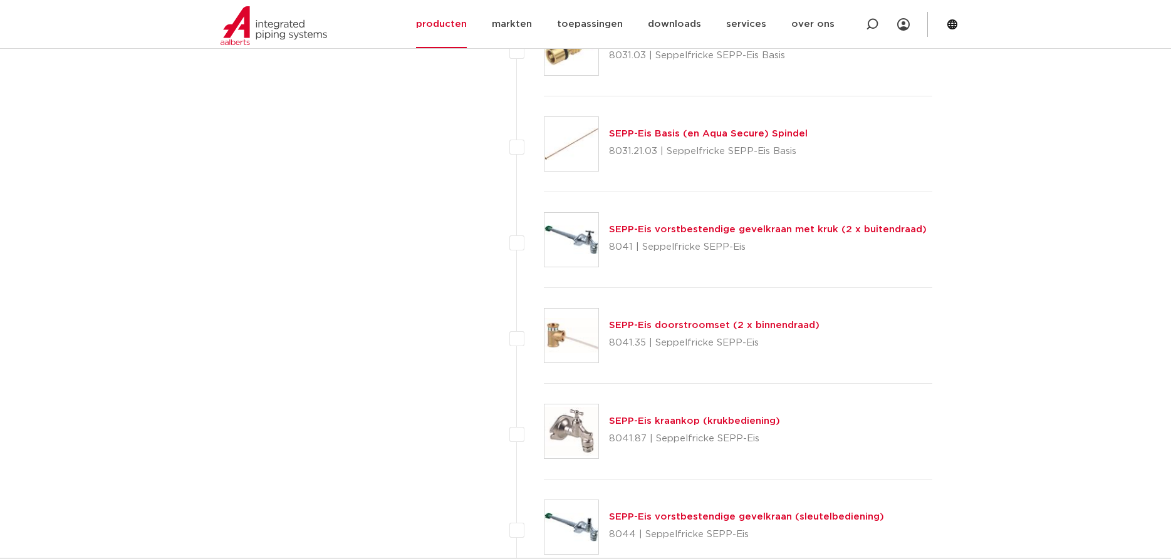
click at [723, 231] on link "SEPP-Eis vorstbestendige gevelkraan met kruk (2 x buitendraad)" at bounding box center [768, 229] width 318 height 9
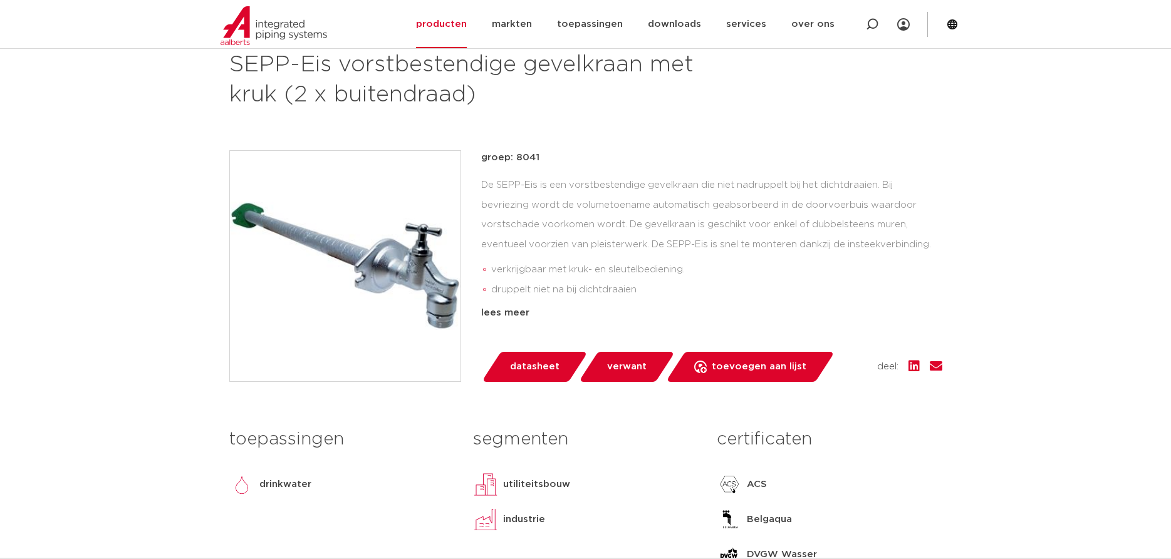
scroll to position [256, 0]
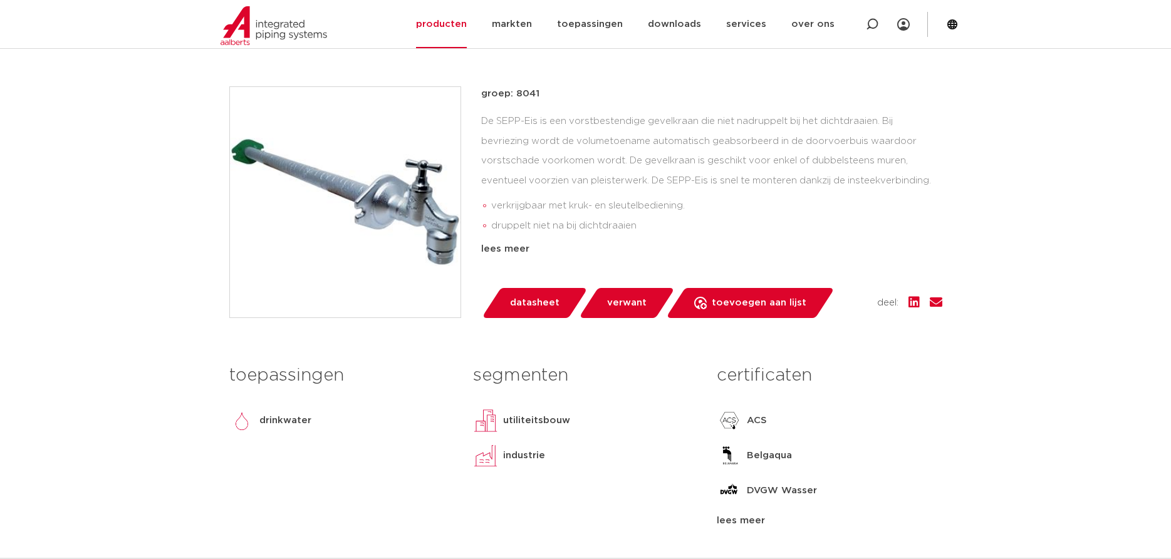
click at [552, 302] on span "datasheet" at bounding box center [534, 303] width 49 height 20
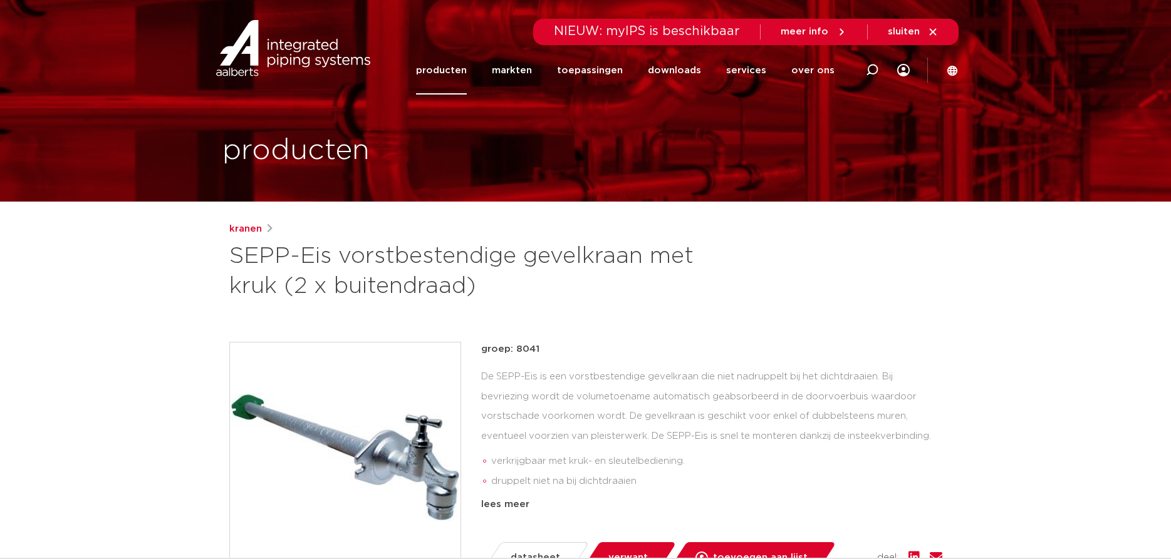
scroll to position [64, 0]
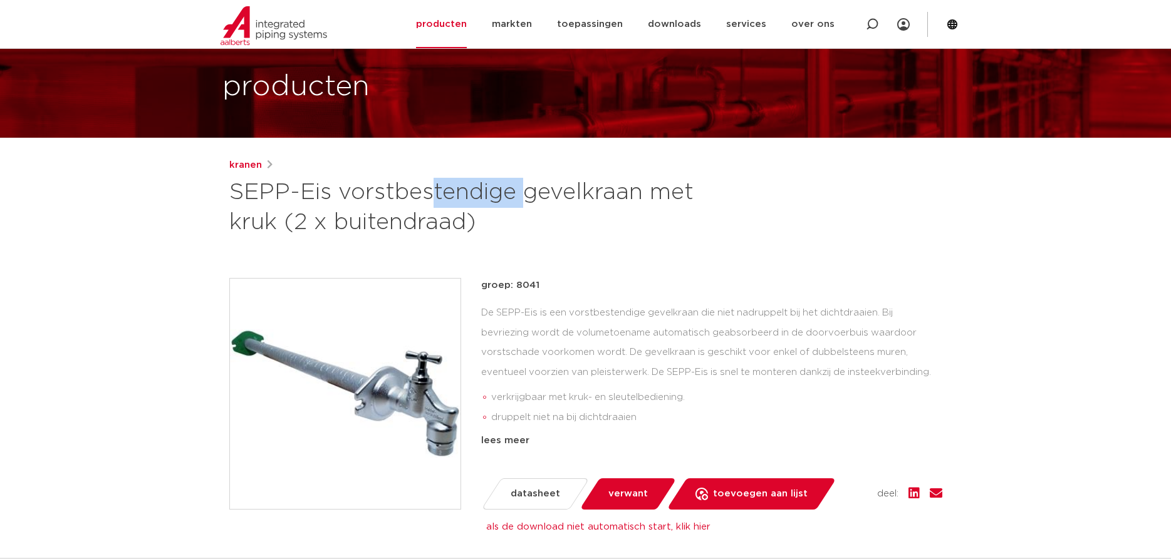
drag, startPoint x: 225, startPoint y: 191, endPoint x: 329, endPoint y: 193, distance: 103.4
click at [329, 193] on div "kranen SEPP-Eis vorstbestendige gevelkraan met kruk (2 x buitendraad) groep: 80…" at bounding box center [585, 467] width 733 height 618
copy h1 "SEPP-Eis"
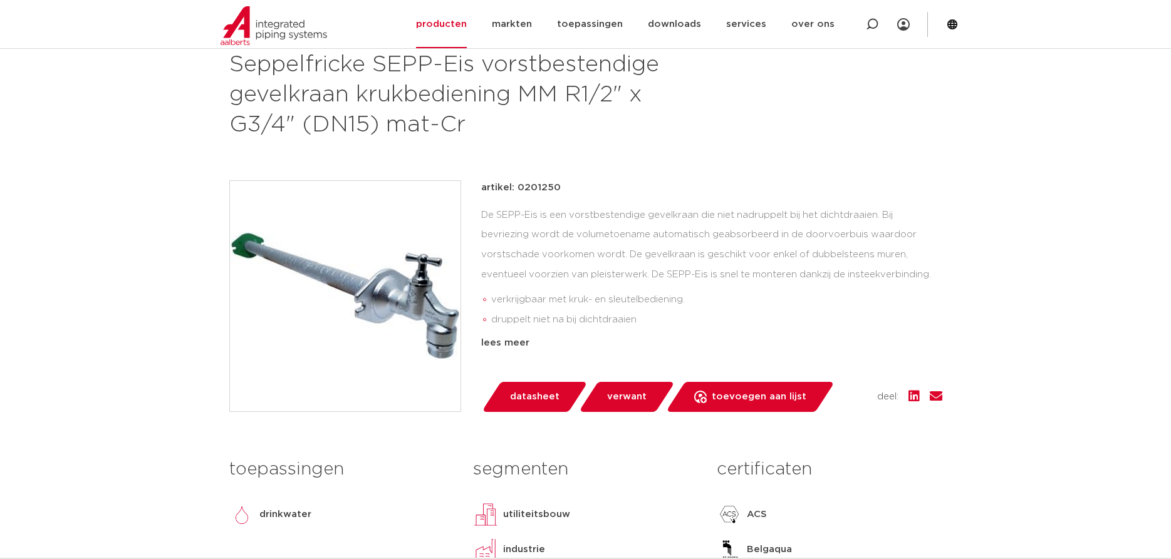
scroll to position [256, 0]
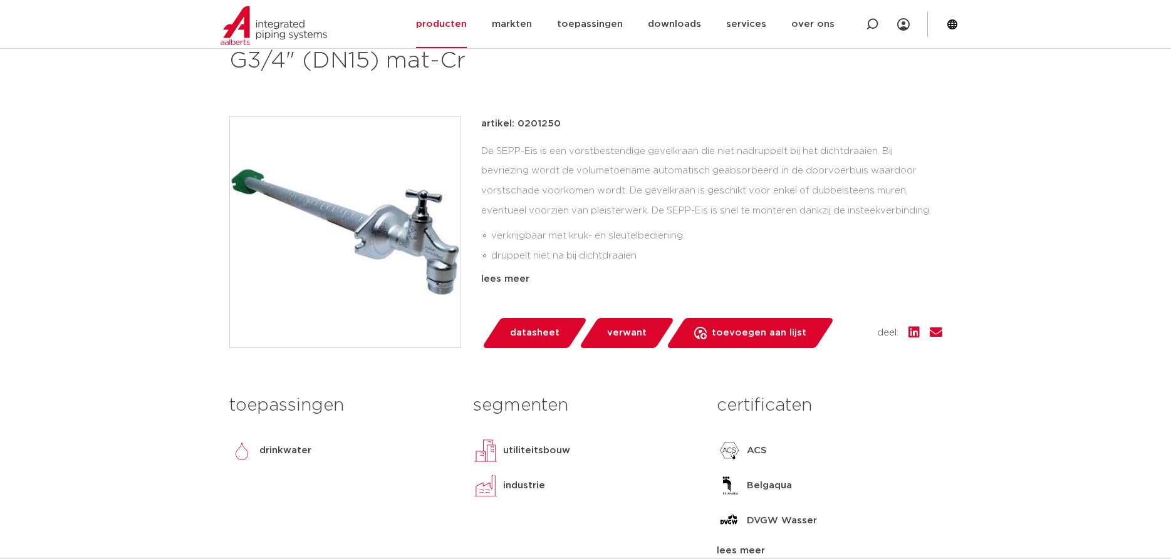
click at [540, 331] on span "datasheet" at bounding box center [534, 333] width 49 height 20
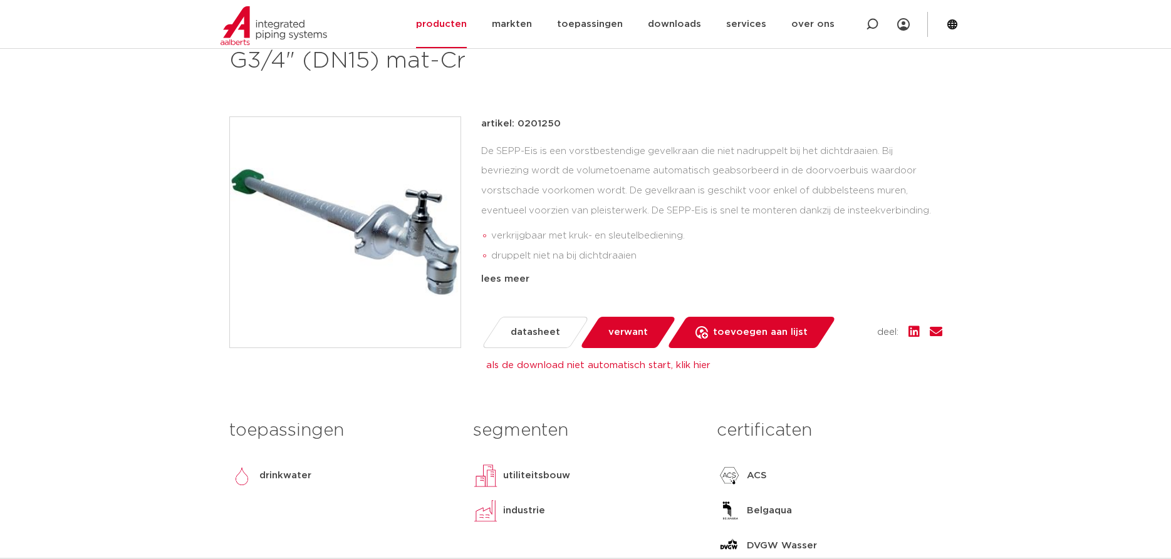
scroll to position [319, 0]
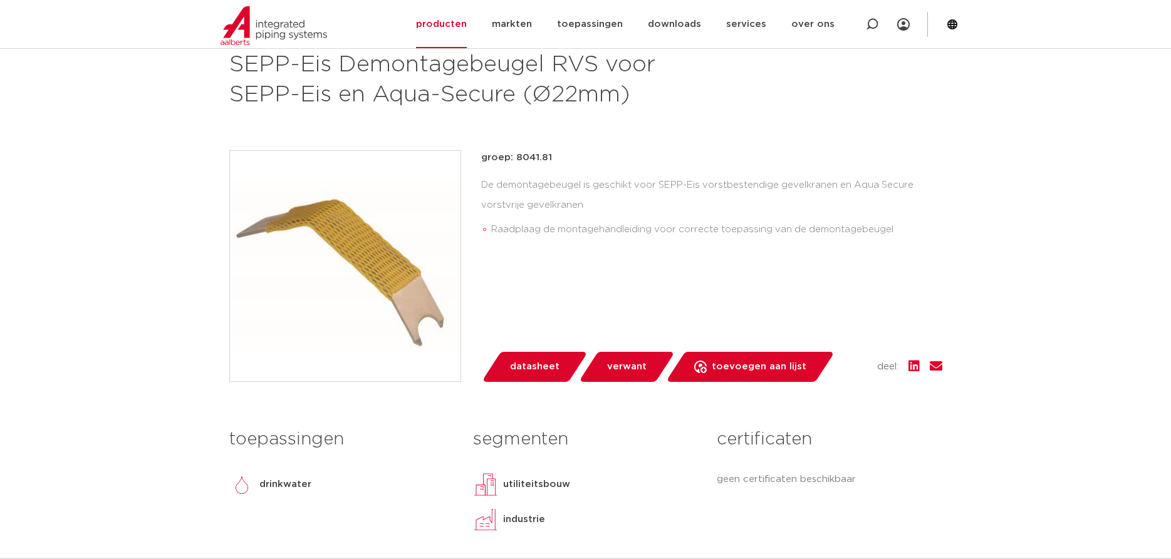
scroll to position [128, 0]
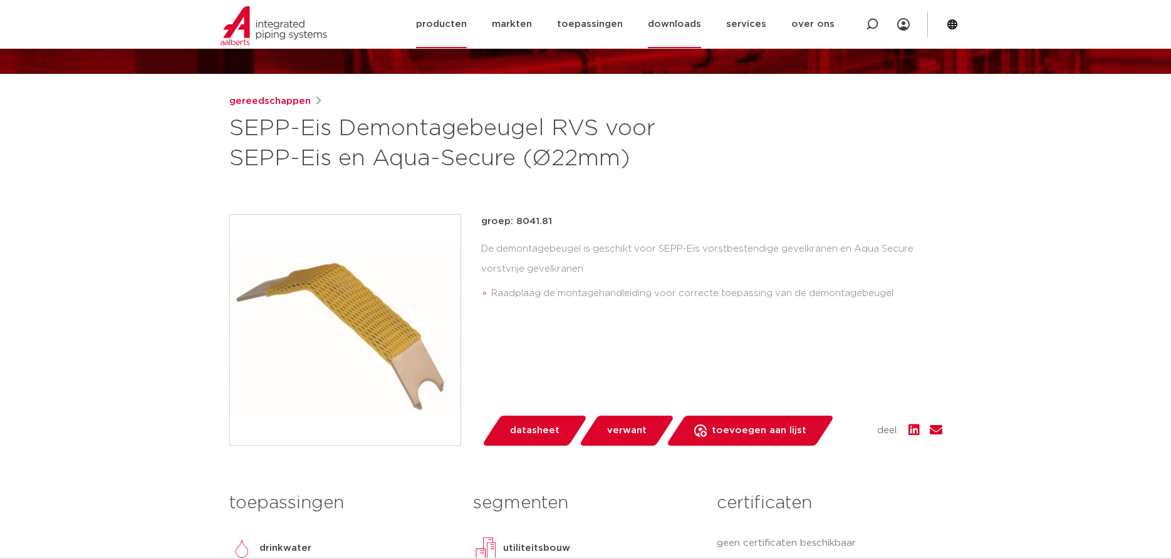
click at [683, 27] on link "downloads" at bounding box center [674, 24] width 53 height 48
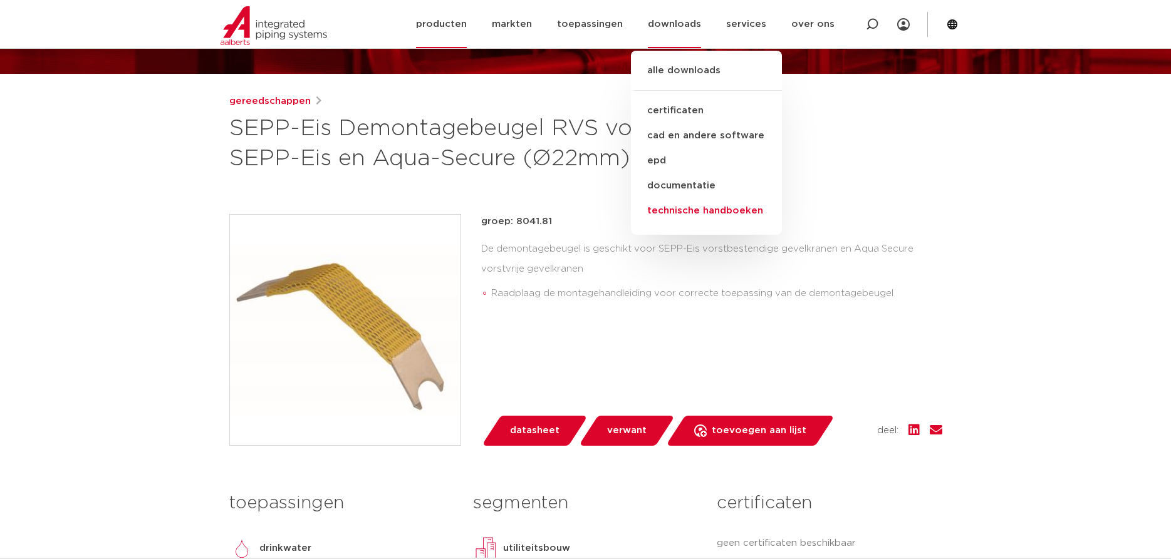
click at [707, 210] on link "technische handboeken" at bounding box center [706, 211] width 151 height 25
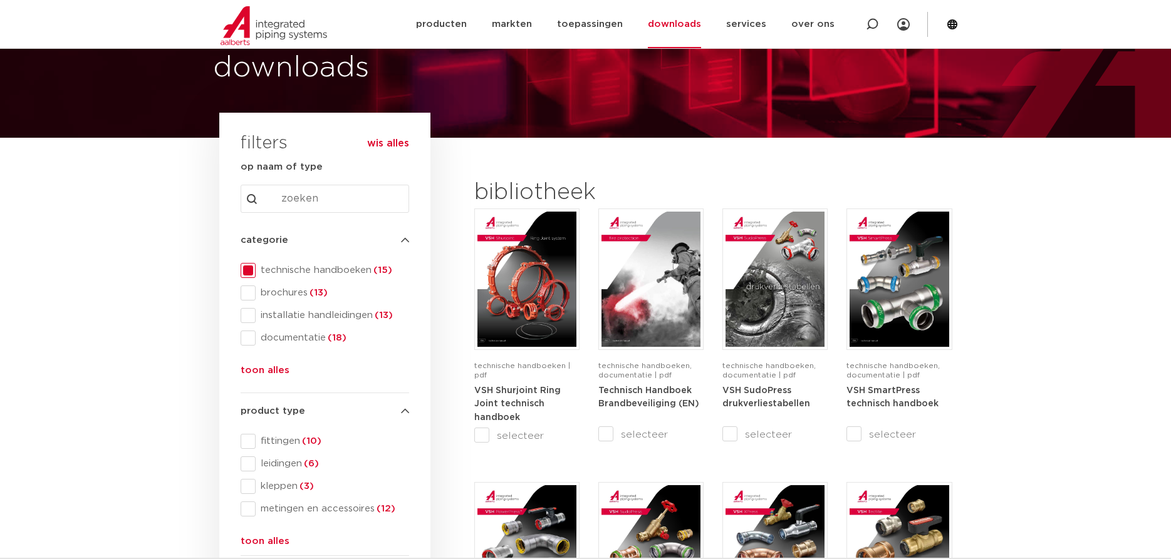
scroll to position [128, 0]
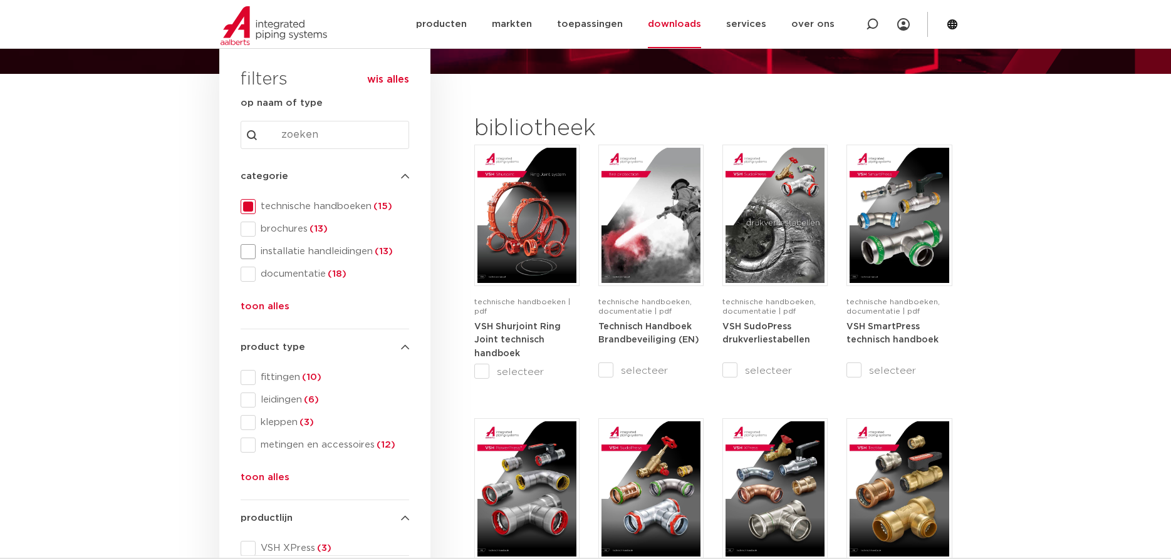
click at [302, 249] on span "installatie handleidingen (13)" at bounding box center [332, 252] width 153 height 13
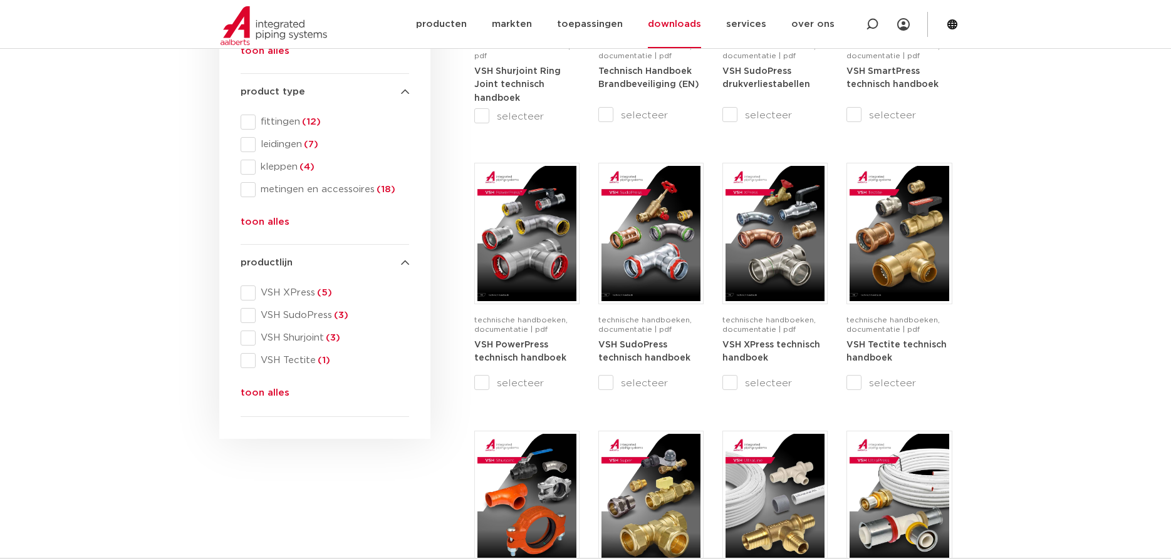
scroll to position [447, 0]
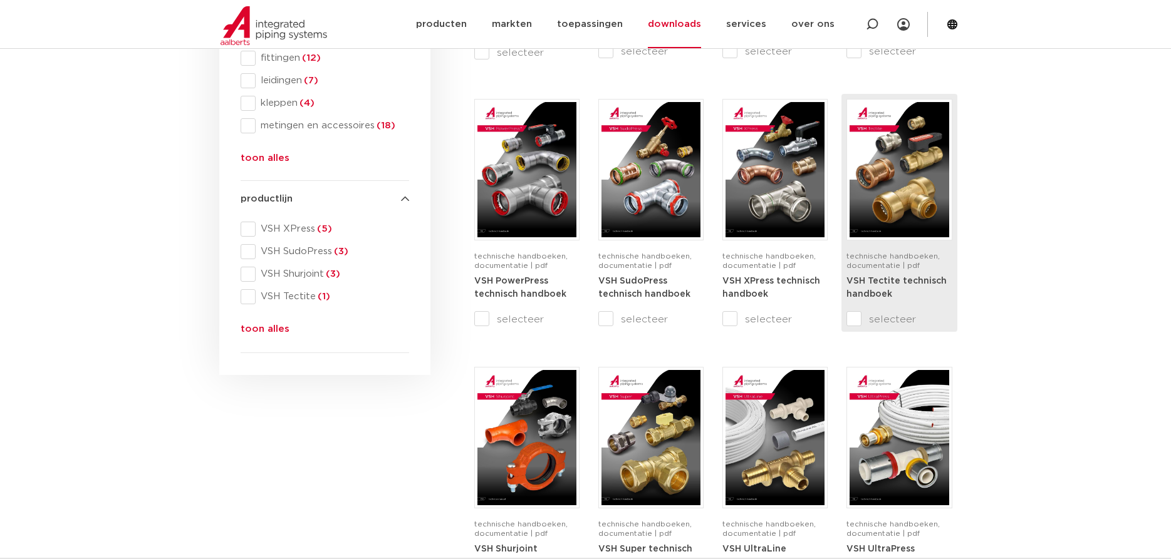
click at [880, 172] on img at bounding box center [898, 169] width 99 height 135
